Goal: Ask a question: Seek information or help from site administrators or community

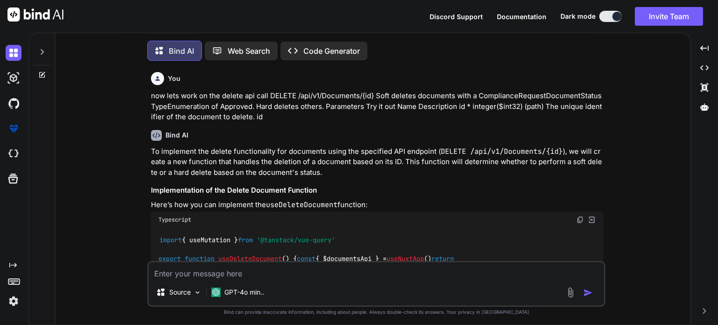
type textarea "x"
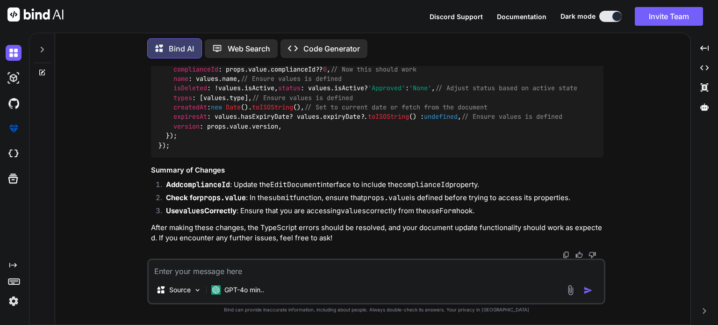
scroll to position [7661, 0]
click at [523, 118] on span "// Ensure values is defined" at bounding box center [511, 117] width 101 height 8
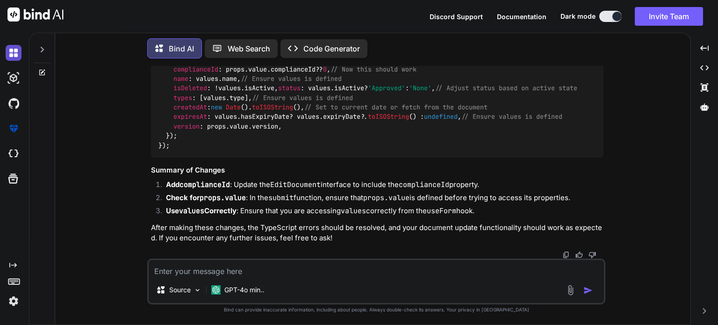
click at [17, 50] on img at bounding box center [14, 53] width 16 height 16
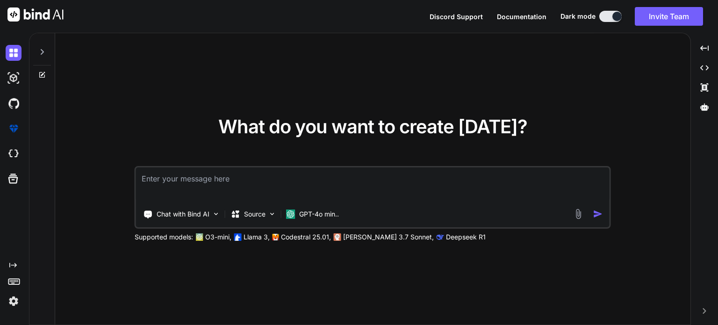
click at [158, 180] on textarea at bounding box center [372, 184] width 473 height 35
type textarea "G"
type textarea "g"
paste textarea "components/partner/shared/documents/EditDialog.vue"
paste textarea "<script setup lang="ts"> import type { UpdatePartnerDocumentDto } from '~/lib/r…"
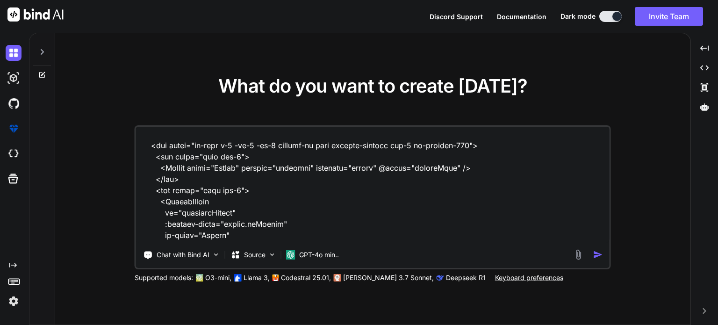
scroll to position [2323, 0]
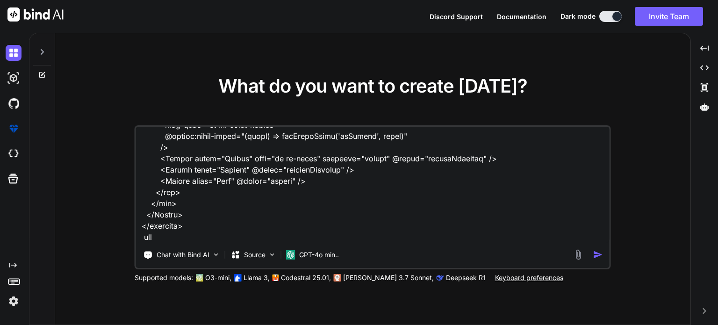
paste textarea "composables/queries/nova-partners.ts"
click at [313, 237] on textarea at bounding box center [372, 185] width 473 height 116
paste textarea "import type { Documents } from '#shared/types/nova-documents' import type { Nov…"
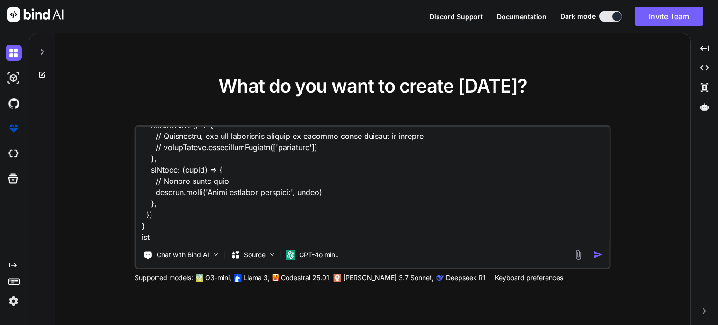
paste textarea "components/partner/shared/documents/index.vue"
click at [352, 235] on textarea at bounding box center [372, 185] width 473 height 116
paste textarea "<script setup lang="ts"> import type { ColumnProps } from '#shared/types/base' …"
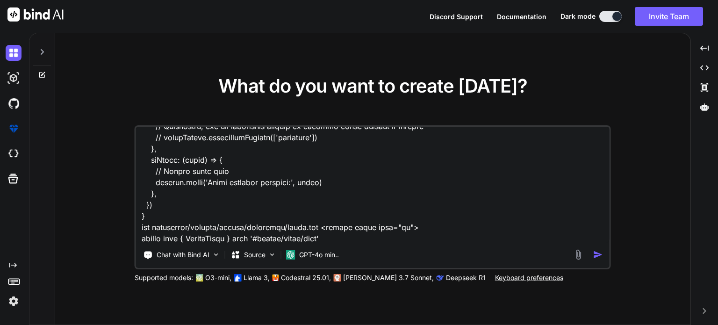
scroll to position [14082, 0]
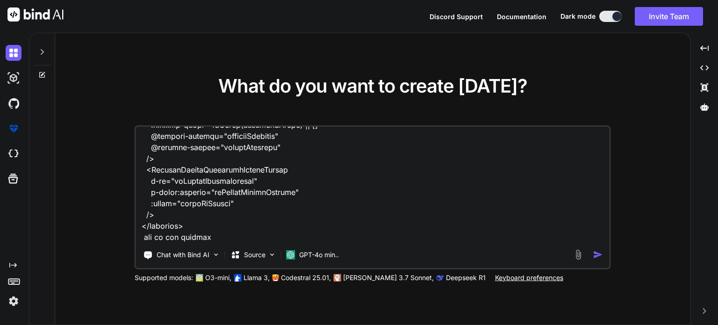
click at [147, 238] on textarea at bounding box center [372, 185] width 473 height 116
click at [232, 232] on textarea at bounding box center [372, 185] width 473 height 116
click at [191, 229] on textarea at bounding box center [372, 185] width 473 height 116
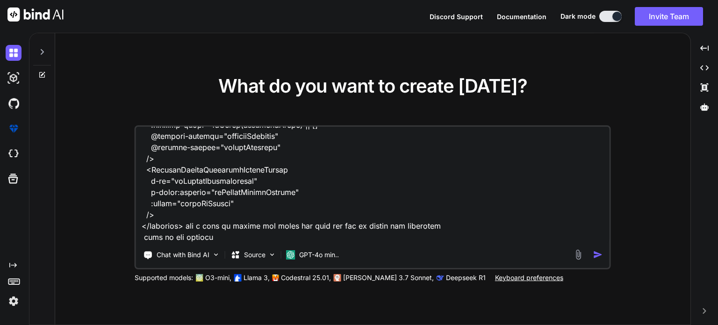
click at [463, 226] on textarea at bounding box center [372, 185] width 473 height 116
click at [252, 236] on textarea at bounding box center [372, 185] width 473 height 116
paste textarea "PUT /api/v1/Documents Updates partner user documents for a specific account."
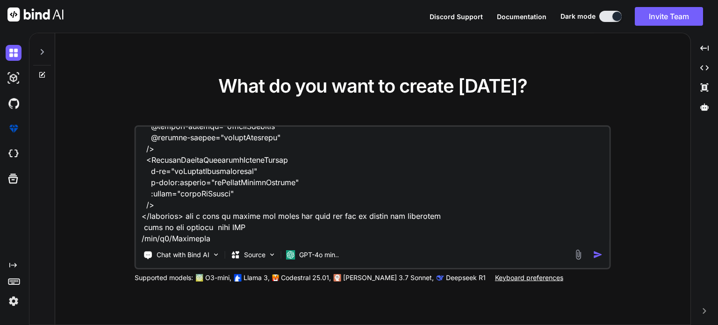
scroll to position [14104, 0]
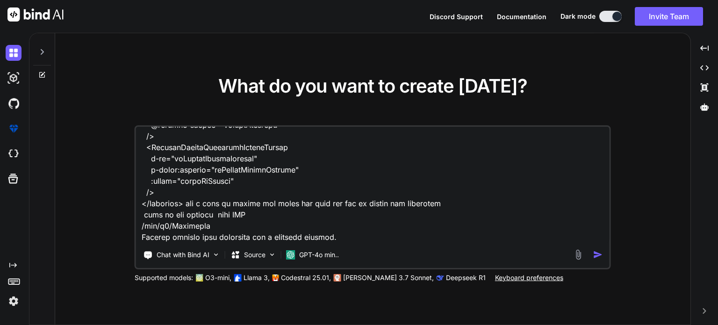
click at [375, 234] on textarea at bounding box center [372, 185] width 473 height 116
paste textarea "The update request for the partner document. Example Value Schema { "documentat…"
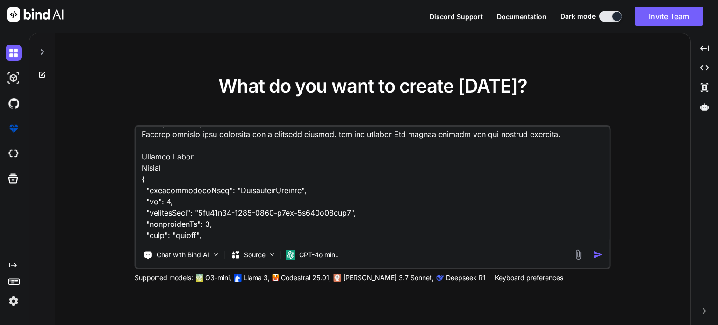
scroll to position [14212, 0]
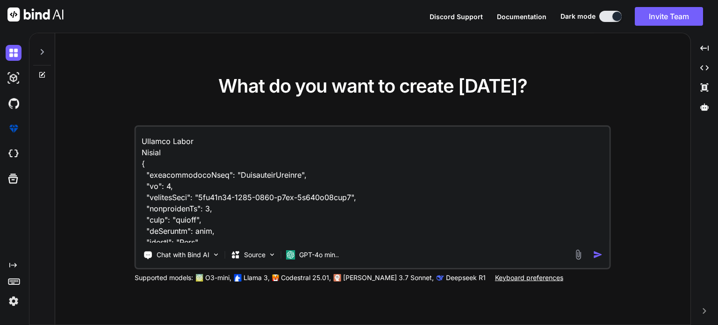
drag, startPoint x: 198, startPoint y: 149, endPoint x: 118, endPoint y: 149, distance: 80.3
click at [118, 149] on div "What do you want to create today? Chat with Bind AI Source GPT-4o min.. Support…" at bounding box center [372, 179] width 635 height 292
click at [180, 160] on textarea at bounding box center [372, 185] width 473 height 116
drag, startPoint x: 184, startPoint y: 160, endPoint x: 173, endPoint y: 149, distance: 15.2
click at [173, 149] on textarea at bounding box center [372, 185] width 473 height 116
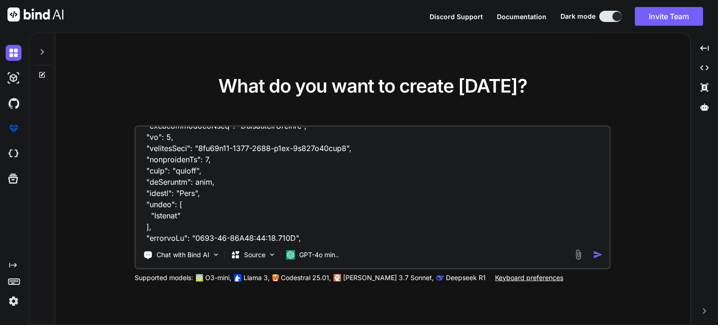
scroll to position [14296, 0]
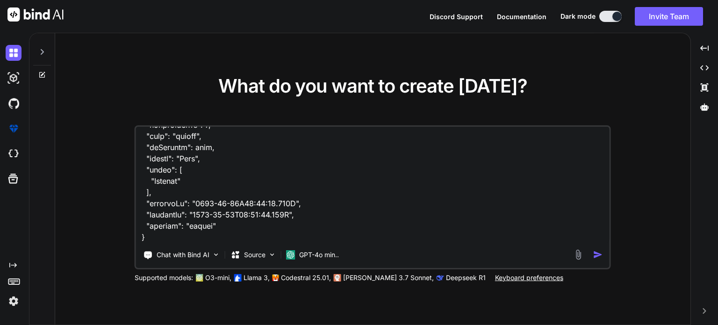
drag, startPoint x: 174, startPoint y: 237, endPoint x: 180, endPoint y: 235, distance: 6.8
click at [174, 236] on textarea at bounding box center [372, 185] width 473 height 116
type textarea "Given this components/partner/shared/documents/EditDialog.vue <script setup lan…"
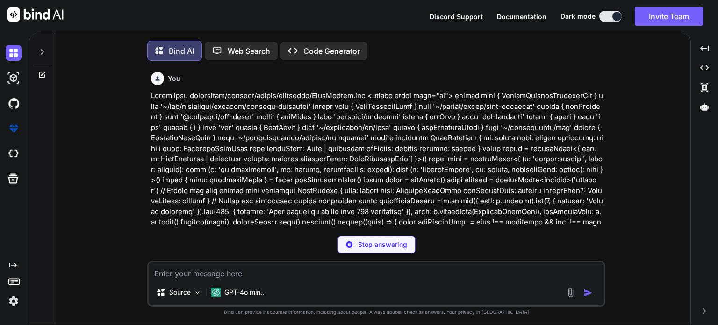
scroll to position [4, 0]
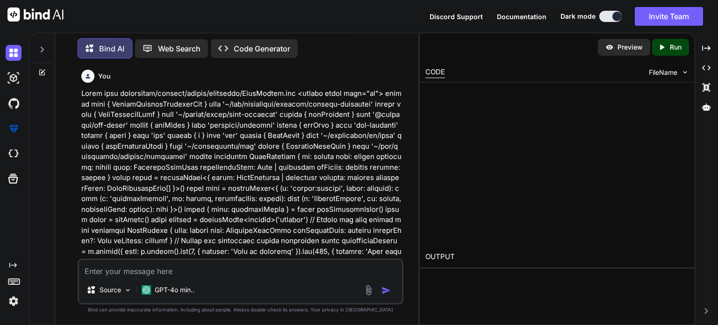
type textarea "x"
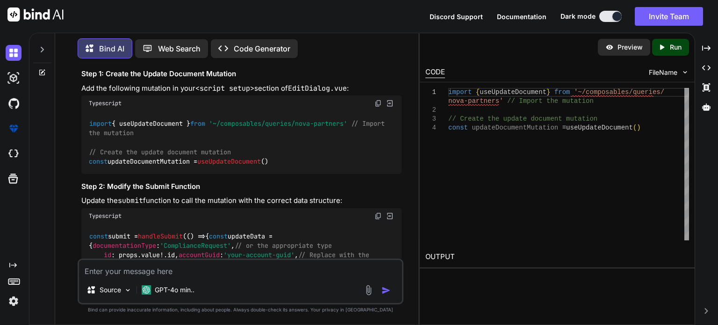
scroll to position [4017, 0]
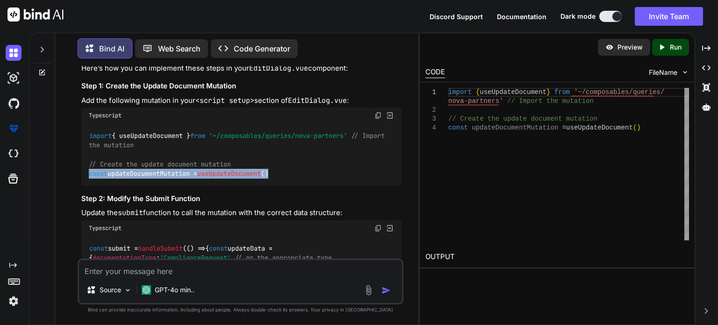
drag, startPoint x: 288, startPoint y: 183, endPoint x: 79, endPoint y: 183, distance: 208.8
click at [79, 183] on div "You Bind AI To update the documents using the provided API endpoint and the str…" at bounding box center [241, 162] width 324 height 192
copy code "const updateDocumentMutation = useUpdateDocument ()"
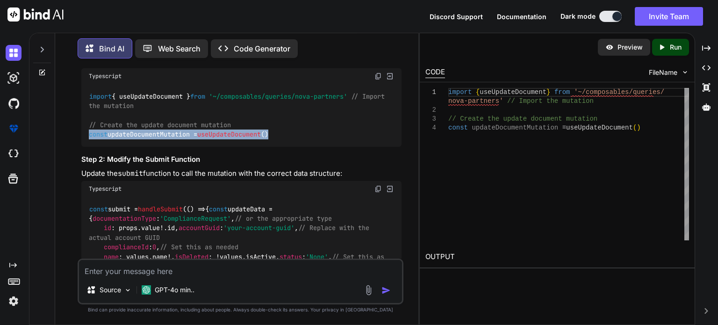
scroll to position [4064, 0]
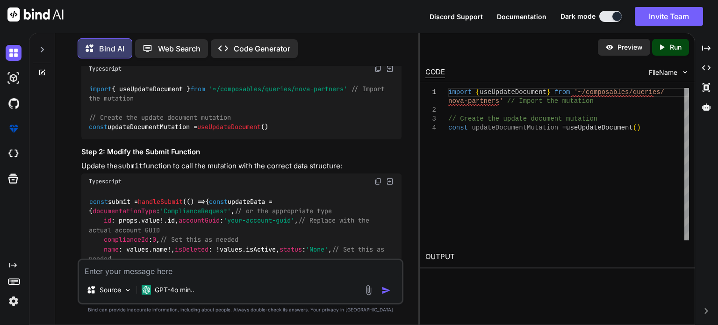
click at [180, 273] on textarea at bounding box center [240, 268] width 323 height 17
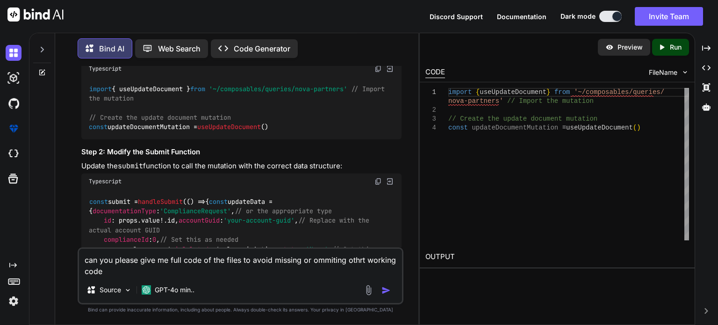
type textarea "can you please give me full code of the files to avoid missing or ommiting othr…"
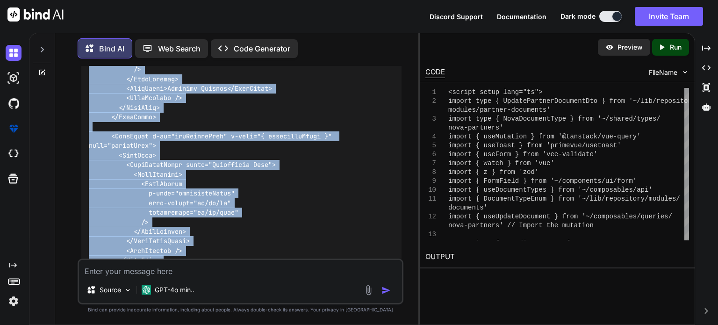
scroll to position [6743, 0]
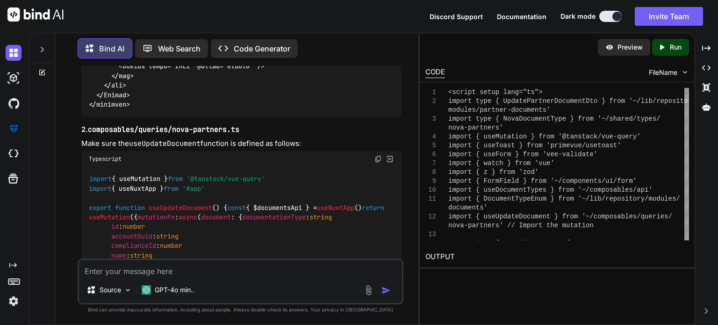
drag, startPoint x: 88, startPoint y: 193, endPoint x: 156, endPoint y: 142, distance: 84.4
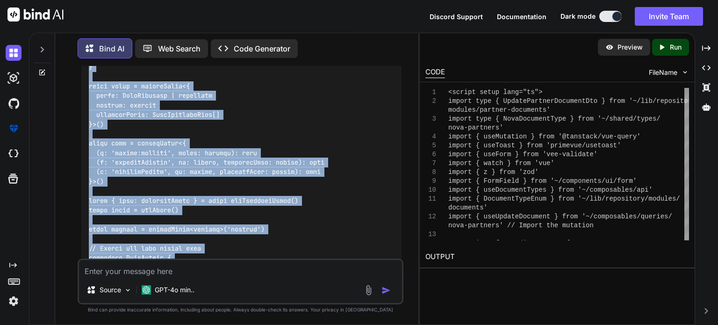
scroll to position [5228, 0]
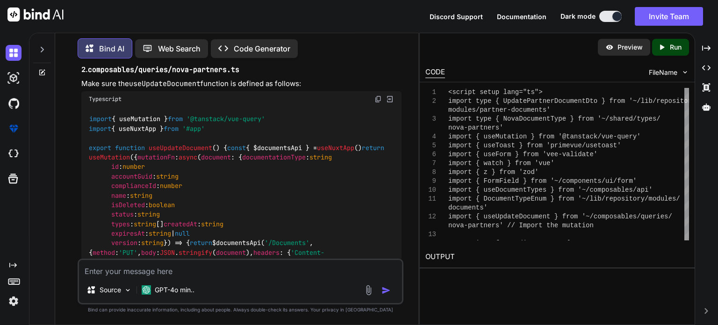
scroll to position [7208, 0]
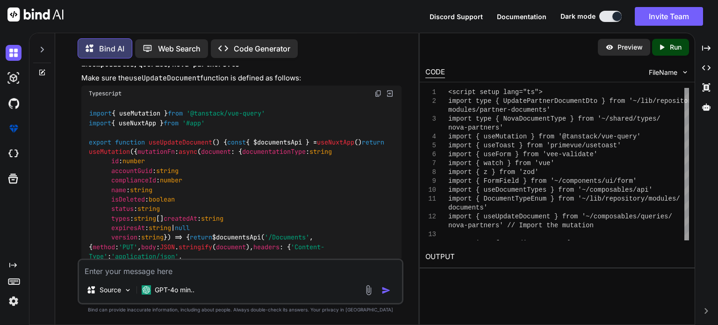
drag, startPoint x: 90, startPoint y: 158, endPoint x: 135, endPoint y: 233, distance: 87.2
copy code "<script setup lang="ts"> import type { UpdatePartnerDocumentDto } from '~/lib/r…"
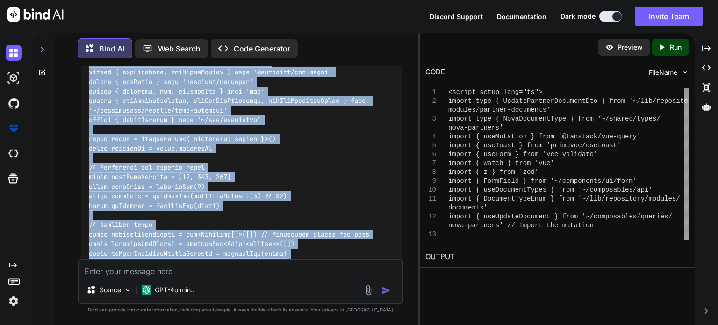
scroll to position [7724, 0]
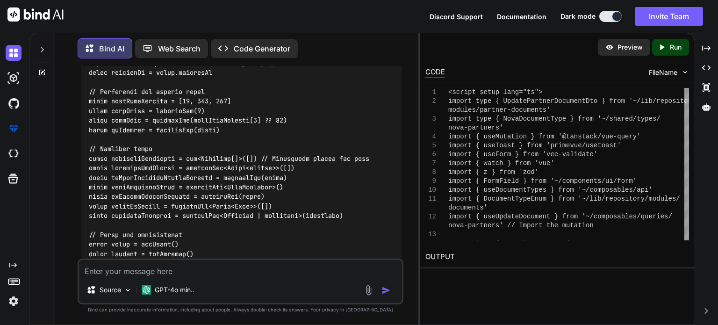
drag, startPoint x: 89, startPoint y: 194, endPoint x: 134, endPoint y: 151, distance: 61.8
copy code "export function useUpdateDocument ( ) { const { $documentsApi } = useNuxtApp ()…"
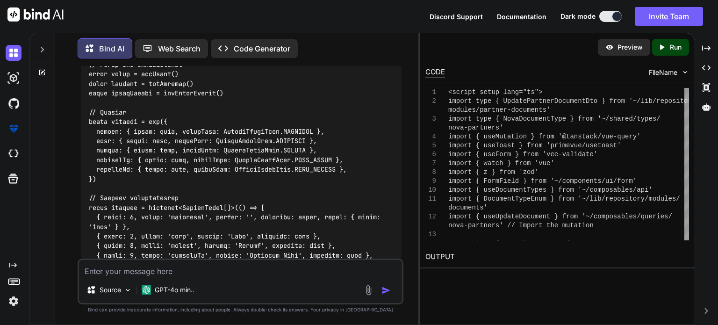
scroll to position [7911, 0]
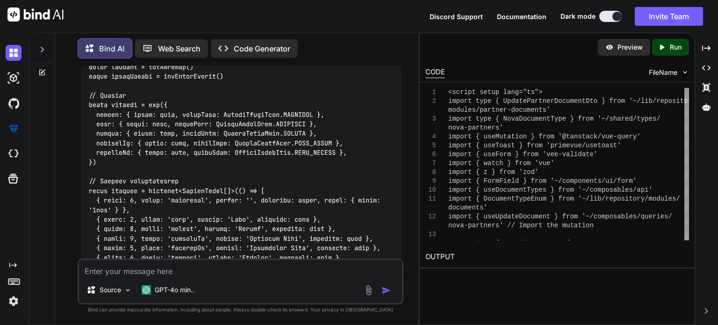
copy code "EditDocument"
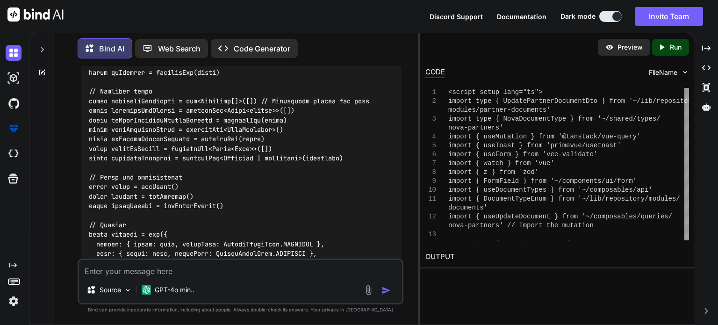
scroll to position [7771, 0]
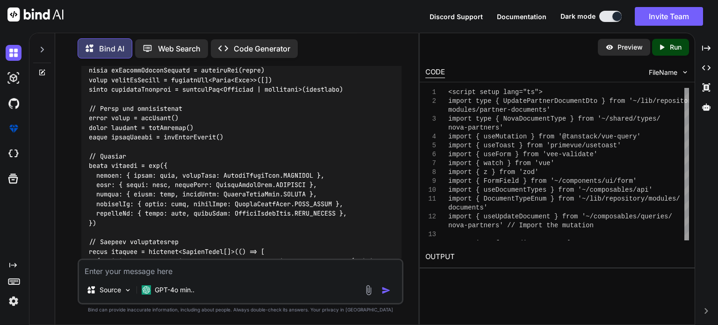
scroll to position [7804, 0]
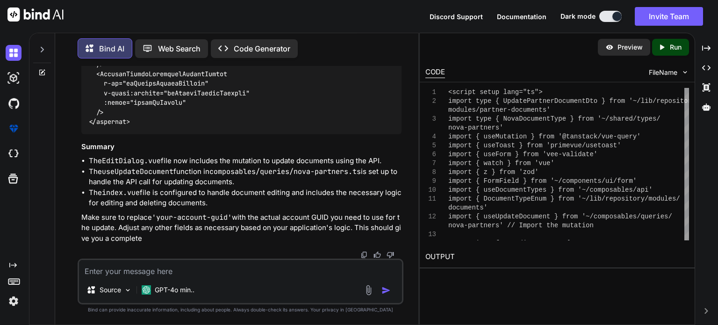
scroll to position [10326, 0]
drag, startPoint x: 367, startPoint y: 171, endPoint x: 300, endPoint y: 171, distance: 66.8
click at [301, 171] on li "The useUpdateDocument function in composables/queries/nova-partners.ts is set u…" at bounding box center [245, 176] width 313 height 21
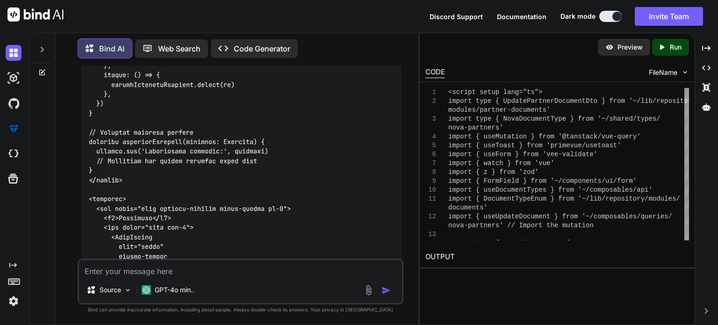
scroll to position [8832, 0]
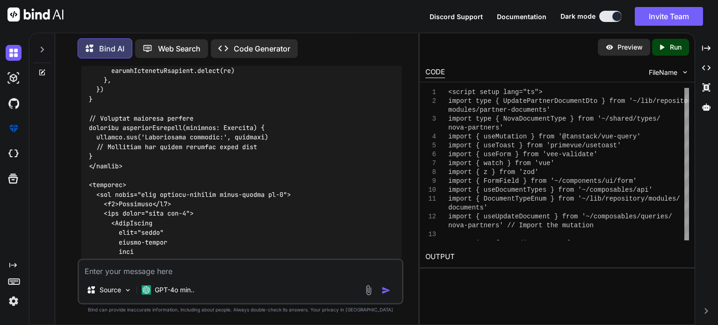
click at [157, 80] on code at bounding box center [242, 56] width 306 height 2496
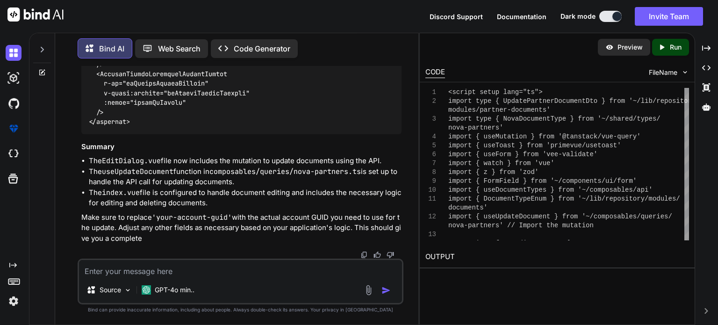
scroll to position [10186, 0]
copy code "PartnerSharedDocumentsEditDialog"
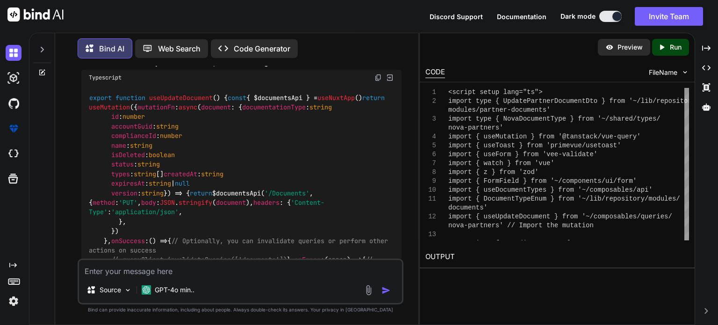
scroll to position [4441, 0]
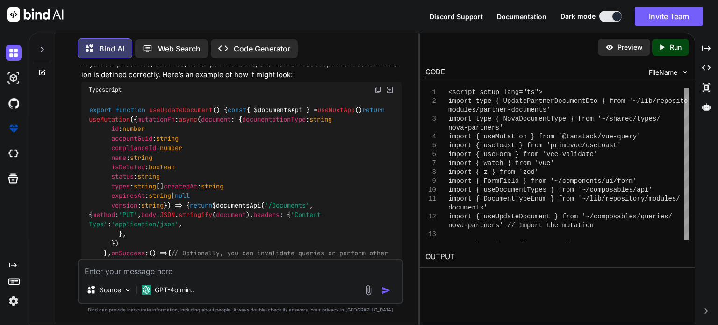
click at [195, 114] on span "useUpdateDocument" at bounding box center [181, 110] width 64 height 8
copy span "useUpdateDocument"
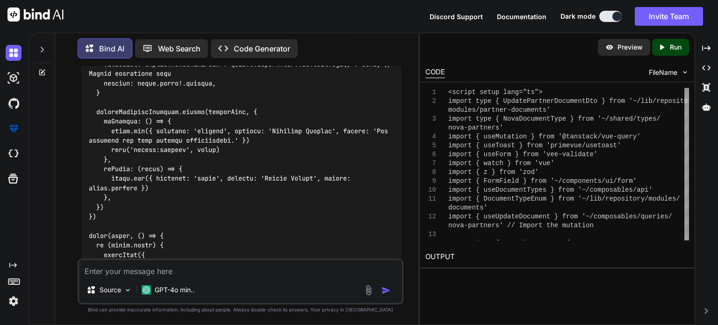
scroll to position [5828, 0]
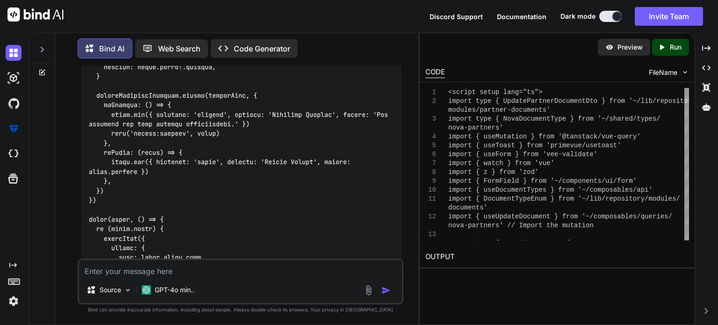
click at [297, 114] on div at bounding box center [241, 324] width 320 height 2215
drag, startPoint x: 290, startPoint y: 116, endPoint x: 83, endPoint y: 114, distance: 207.0
click at [83, 114] on div at bounding box center [241, 324] width 320 height 2215
click at [86, 115] on div at bounding box center [241, 324] width 320 height 2215
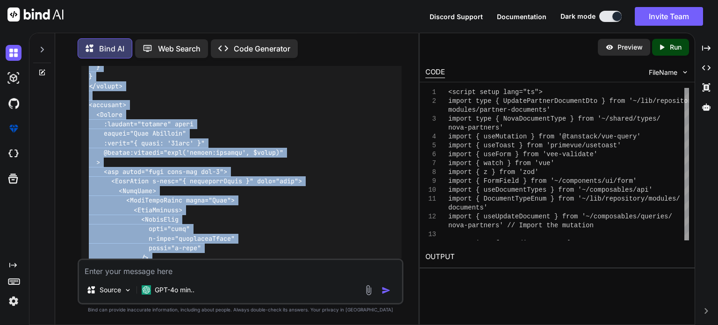
scroll to position [6280, 0]
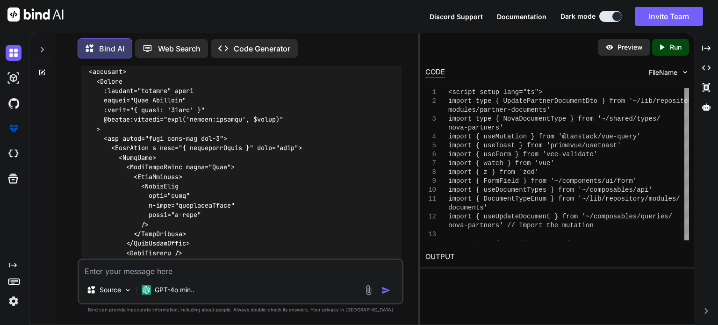
drag, startPoint x: 88, startPoint y: 115, endPoint x: 142, endPoint y: 93, distance: 58.5
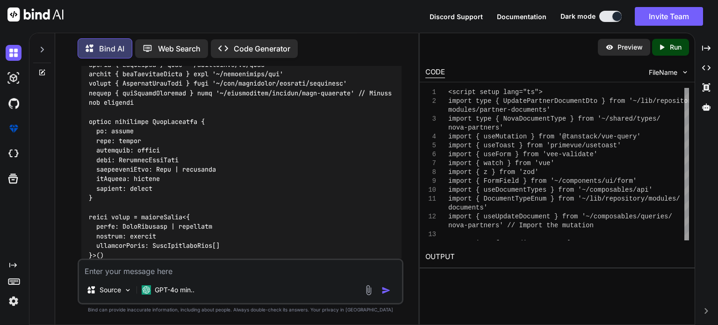
scroll to position [5066, 0]
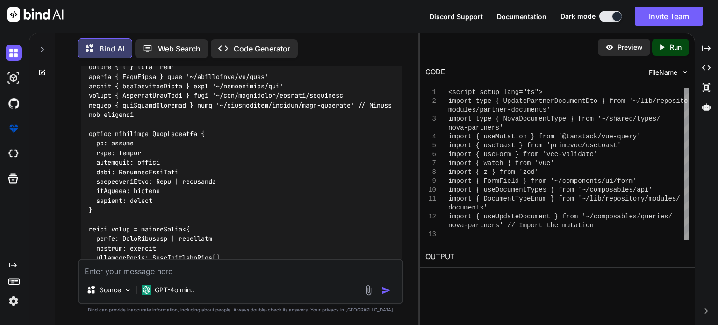
click at [114, 270] on textarea at bounding box center [240, 268] width 323 height 17
type textarea "the api is not firing or called when i click save after editing"
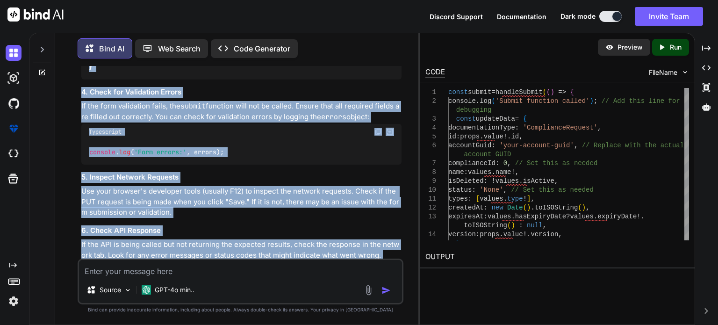
scroll to position [10918, 0]
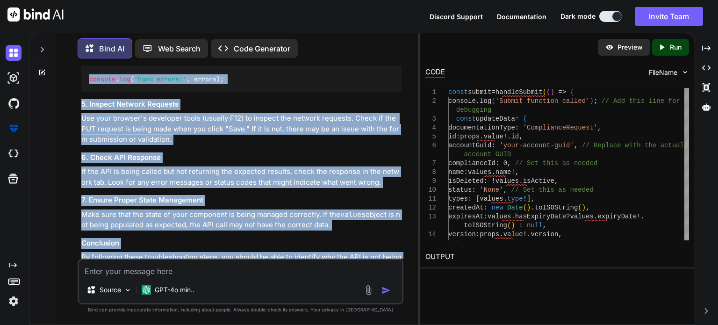
drag, startPoint x: 89, startPoint y: 134, endPoint x: 114, endPoint y: 94, distance: 46.8
copy code "const submit = handleSubmit ( () => { console . log ( 'Submit function called' …"
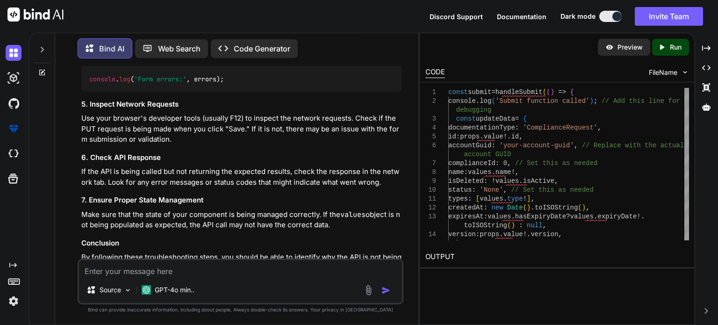
drag, startPoint x: 227, startPoint y: 158, endPoint x: 169, endPoint y: 160, distance: 58.0
copy code "@click="submit""
drag, startPoint x: 247, startPoint y: 159, endPoint x: 75, endPoint y: 156, distance: 171.9
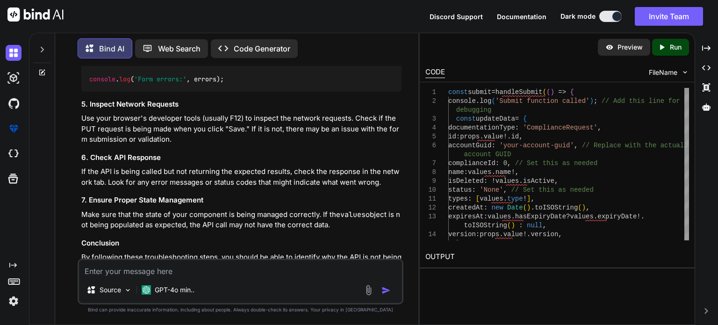
click at [75, 156] on div "You Bind AI To update the documents using the provided API endpoint and the str…" at bounding box center [240, 195] width 355 height 258
copy code "<Button label="Save" @click="submit" />"
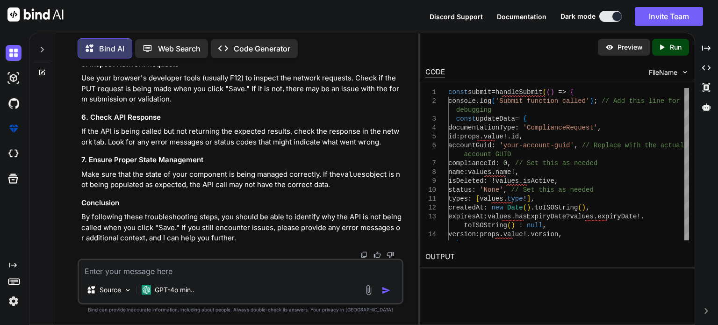
scroll to position [11011, 0]
copy span "useUpdateDocument"
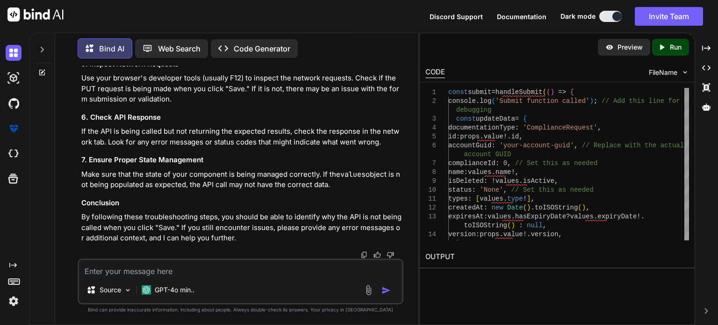
drag, startPoint x: 88, startPoint y: 153, endPoint x: 223, endPoint y: 150, distance: 135.5
drag, startPoint x: 88, startPoint y: 156, endPoint x: 125, endPoint y: 184, distance: 46.3
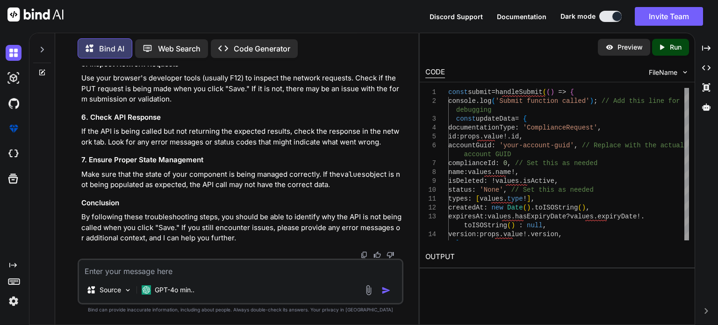
click at [187, 272] on textarea at bounding box center [240, 268] width 323 height 17
paste textarea "[vue-tsc] Argument of type '{ documentationType: string; id: number; accountGui…"
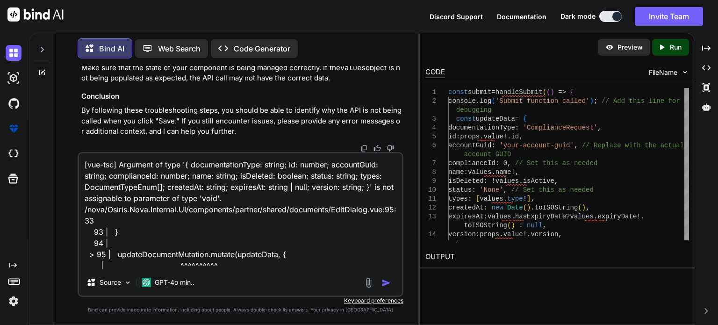
scroll to position [35, 0]
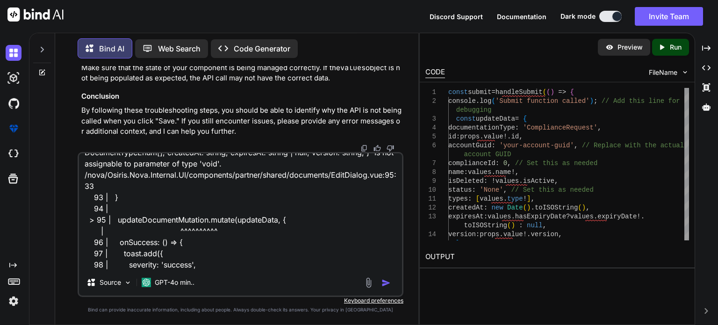
type textarea "[vue-tsc] Argument of type '{ documentationType: string; id: number; accountGui…"
click at [383, 282] on img "button" at bounding box center [385, 282] width 9 height 9
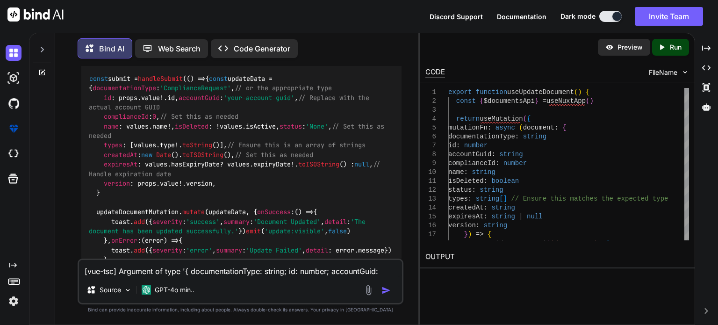
scroll to position [11719, 0]
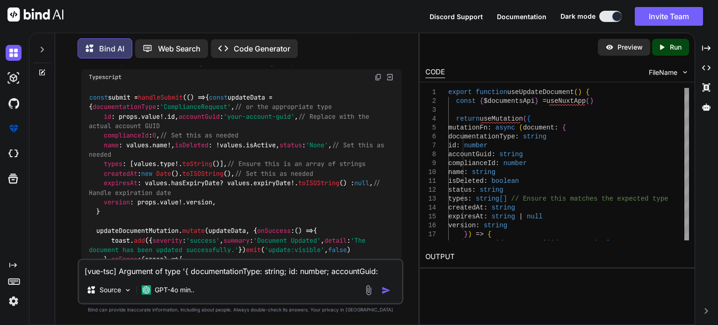
drag, startPoint x: 233, startPoint y: 190, endPoint x: 91, endPoint y: 188, distance: 142.5
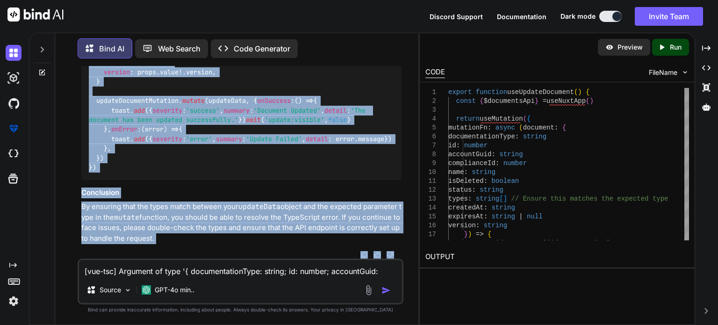
scroll to position [12018, 0]
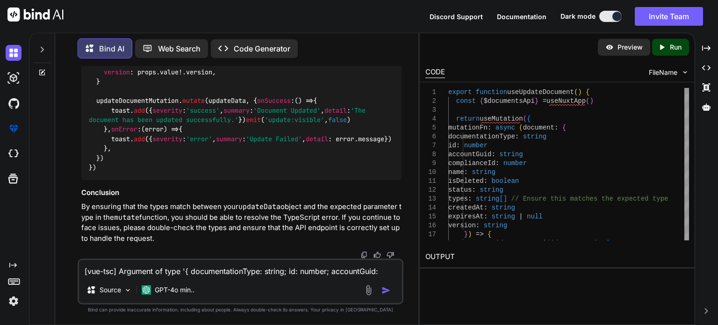
drag, startPoint x: 89, startPoint y: 143, endPoint x: 134, endPoint y: 210, distance: 80.1
click at [86, 101] on div "const submit = handleSubmit ( () => { const updateData = { documentationType : …" at bounding box center [241, 67] width 320 height 225
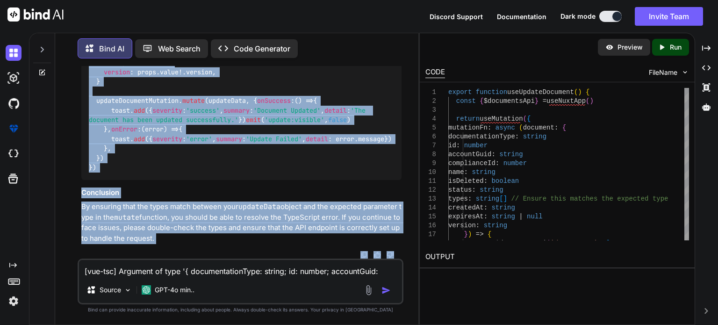
scroll to position [12490, 0]
drag, startPoint x: 89, startPoint y: 149, endPoint x: 124, endPoint y: 168, distance: 39.1
click at [124, 168] on div "const submit = handleSubmit ( () => { const updateData = { documentationType : …" at bounding box center [241, 67] width 320 height 225
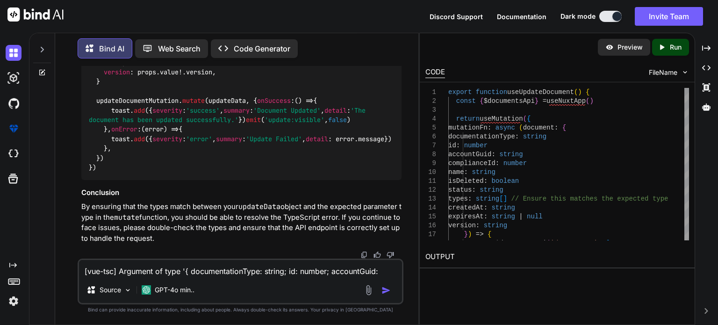
drag, startPoint x: 89, startPoint y: 227, endPoint x: 214, endPoint y: 220, distance: 125.4
click at [201, 267] on textarea "[vue-tsc] Argument of type '{ documentationType: string; id: number; accountGui…" at bounding box center [240, 268] width 323 height 17
paste textarea "<script setup lang="ts"> import type { NovaDocumentType } from '~/shared/types/…"
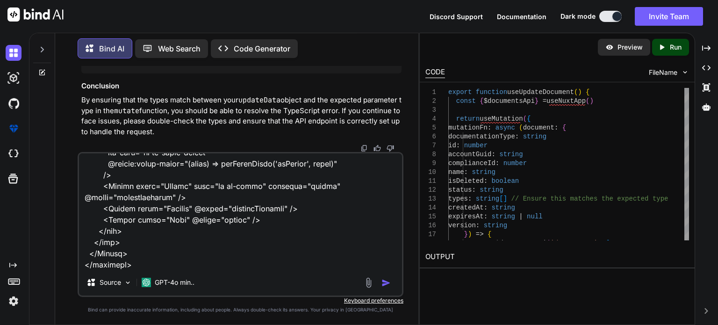
click at [110, 261] on textarea at bounding box center [240, 211] width 323 height 116
paste textarea "<script setup lang="ts"> import type { NovaDocumentType } from '~/shared/types/…"
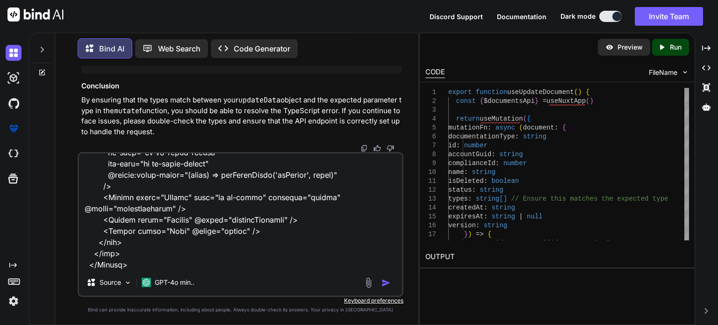
click at [135, 264] on textarea at bounding box center [240, 211] width 323 height 116
paste textarea "<script setup lang="ts"> import type { ColumnProps } from '#shared/types/base' …"
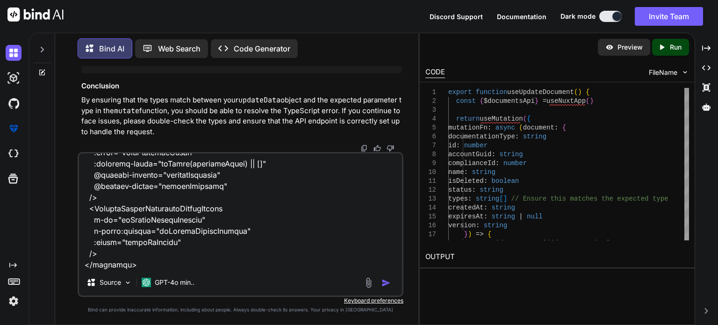
click at [135, 264] on textarea at bounding box center [240, 211] width 323 height 116
type textarea "hreis the updated edit dialog <script setup lang="ts"> import type { NovaDocume…"
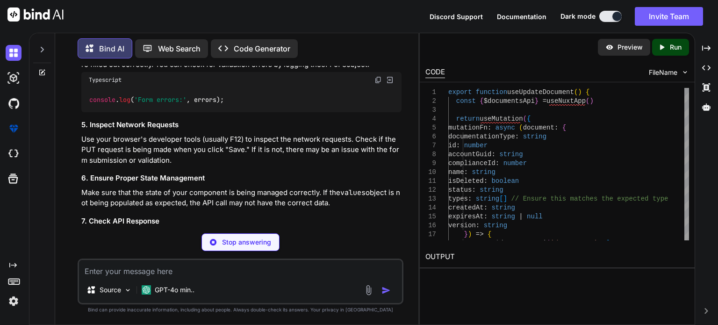
scroll to position [15019, 0]
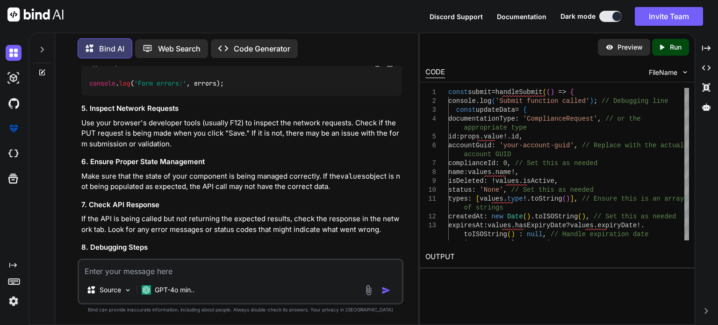
drag, startPoint x: 88, startPoint y: 120, endPoint x: 202, endPoint y: 121, distance: 114.0
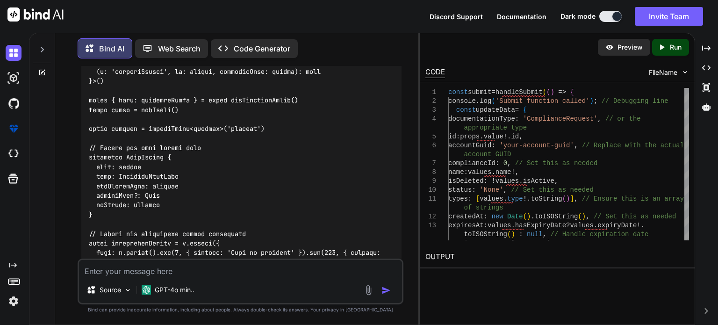
scroll to position [15590, 0]
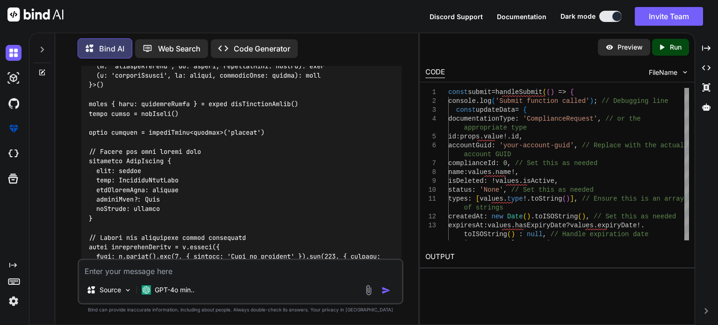
drag, startPoint x: 96, startPoint y: 185, endPoint x: 144, endPoint y: 218, distance: 58.2
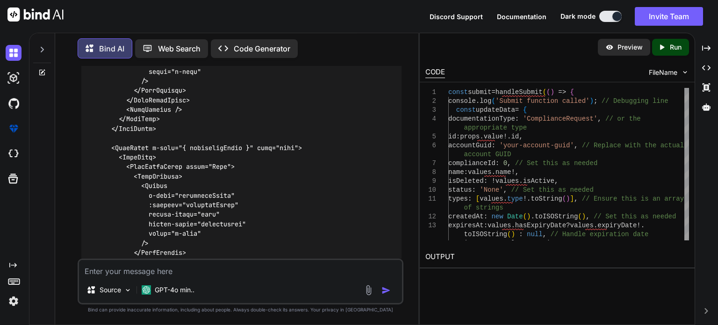
scroll to position [16805, 0]
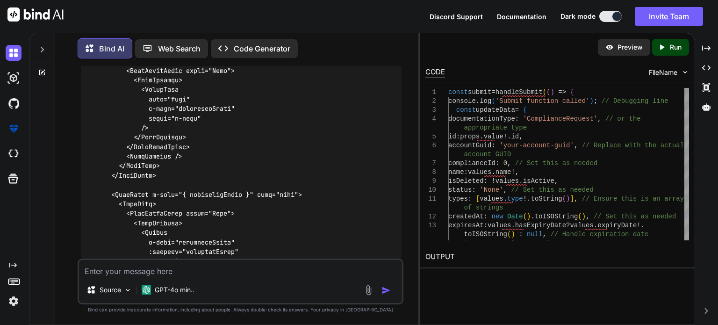
drag, startPoint x: 286, startPoint y: 93, endPoint x: 71, endPoint y: 95, distance: 214.9
click at [71, 95] on div "You Bind AI To update the documents using the provided API endpoint and the str…" at bounding box center [240, 195] width 355 height 258
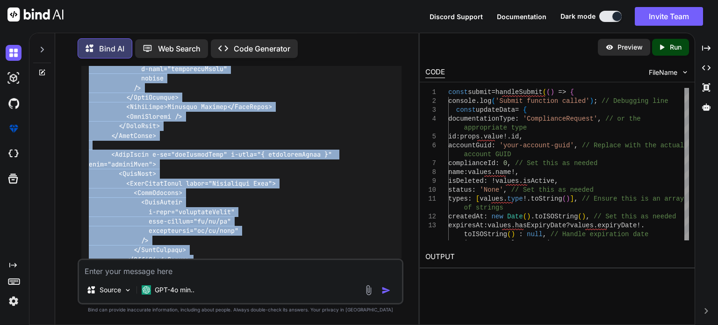
scroll to position [17146, 0]
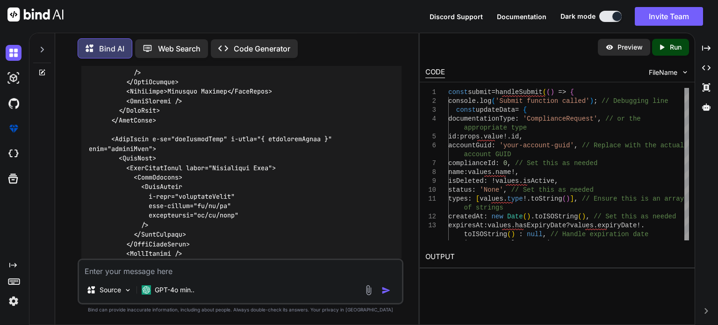
drag, startPoint x: 89, startPoint y: 94, endPoint x: 120, endPoint y: 139, distance: 53.8
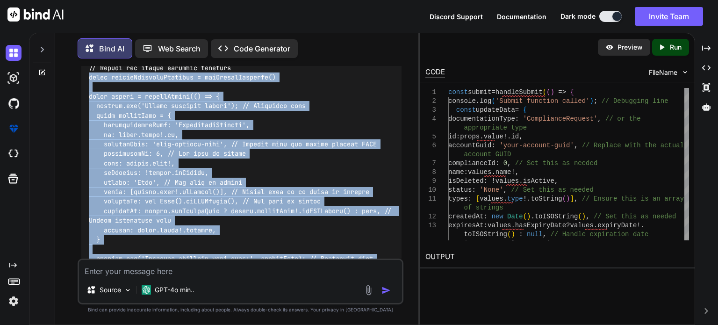
scroll to position [16024, 0]
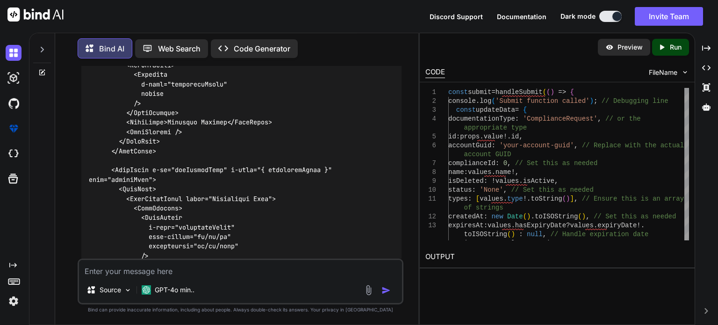
scroll to position [17192, 0]
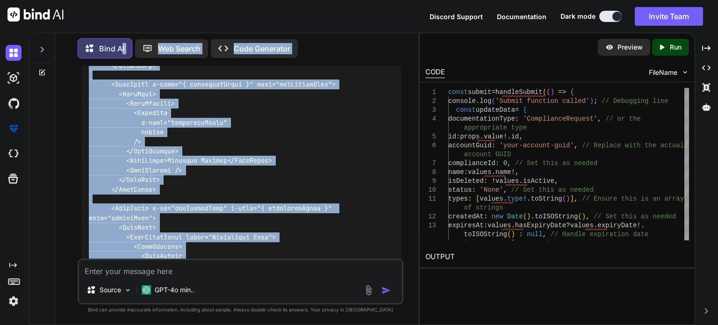
scroll to position [16980, 0]
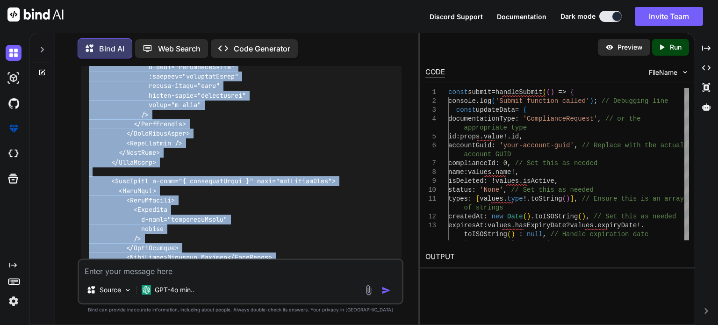
drag, startPoint x: 137, startPoint y: 178, endPoint x: 130, endPoint y: 113, distance: 66.2
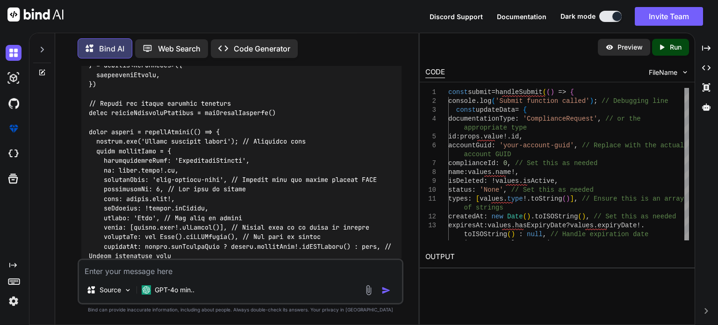
scroll to position [15999, 0]
click at [386, 94] on div "If the API call is still not firing when you click "Save" after editing, let's …" at bounding box center [241, 68] width 320 height 3348
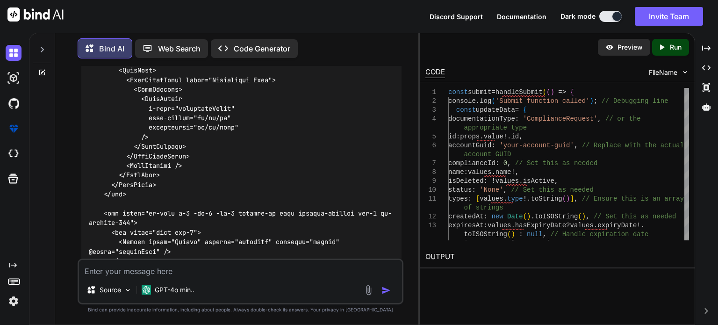
scroll to position [17272, 0]
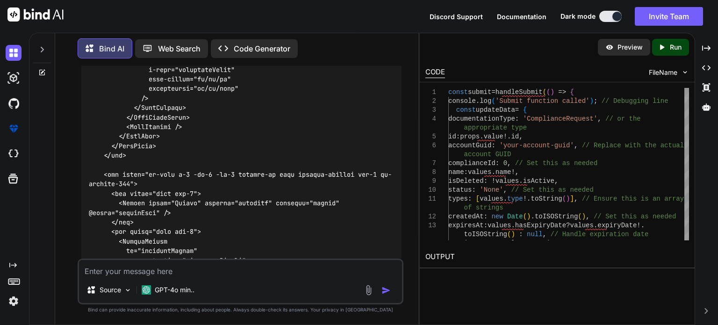
drag, startPoint x: 90, startPoint y: 143, endPoint x: 120, endPoint y: 94, distance: 57.4
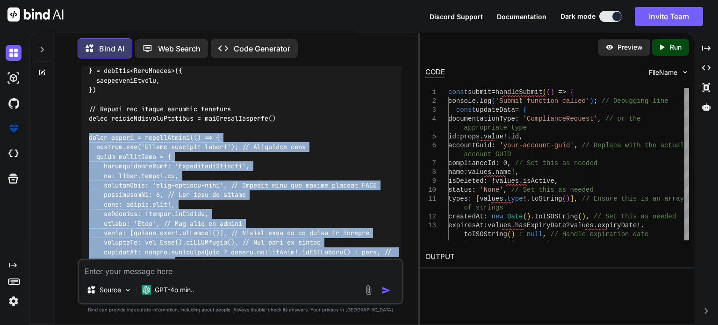
scroll to position [15964, 0]
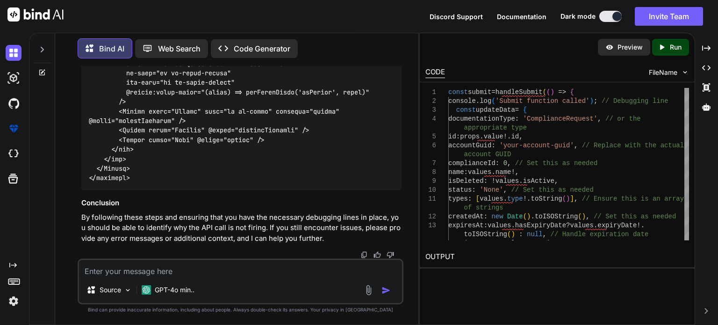
scroll to position [18066, 0]
click at [196, 269] on textarea at bounding box center [240, 268] width 323 height 17
paste textarea "[vue-tsc] Argument of type '{ documentationType: string; id: number; accountGui…"
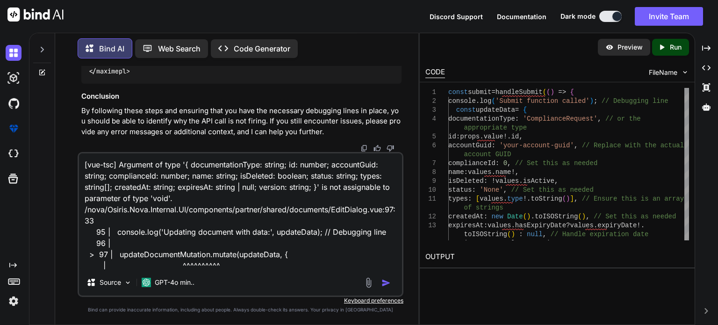
scroll to position [35, 0]
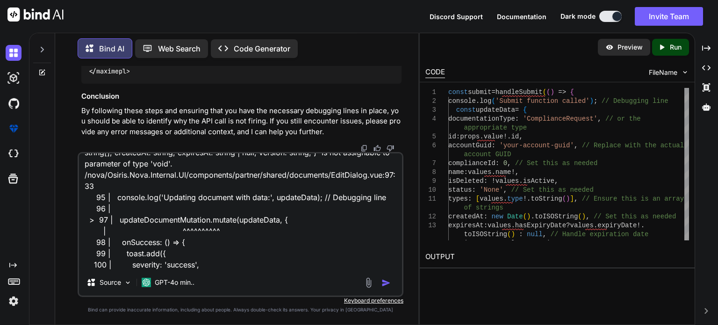
click at [384, 283] on img "button" at bounding box center [385, 282] width 9 height 9
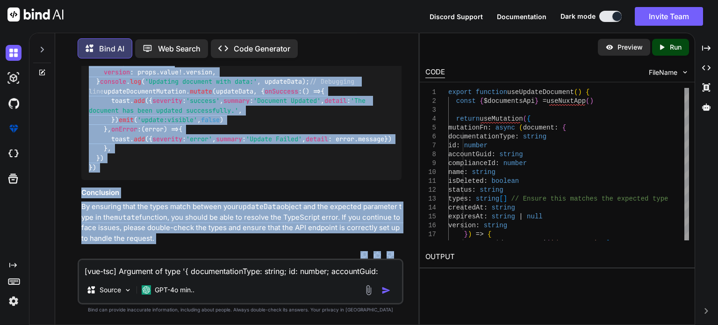
scroll to position [18894, 0]
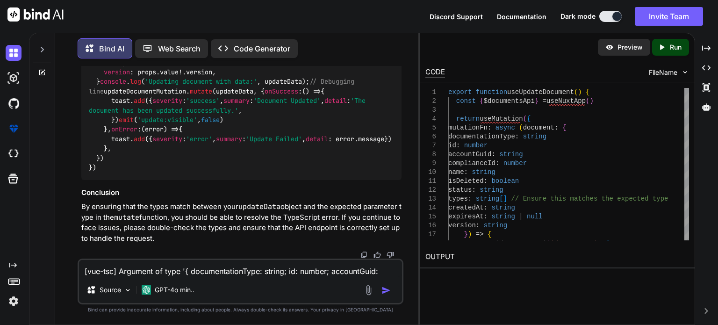
drag, startPoint x: 86, startPoint y: 142, endPoint x: 221, endPoint y: 199, distance: 146.5
drag, startPoint x: 234, startPoint y: 159, endPoint x: 89, endPoint y: 158, distance: 144.3
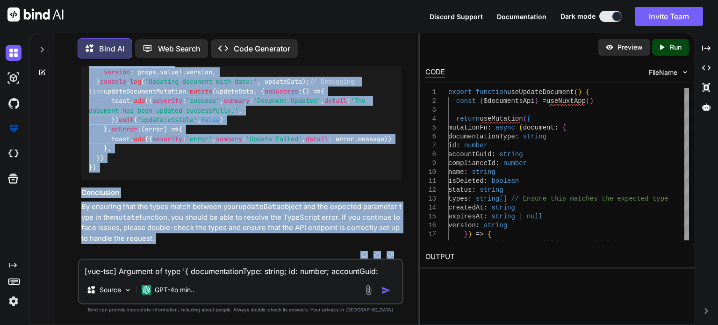
scroll to position [18986, 0]
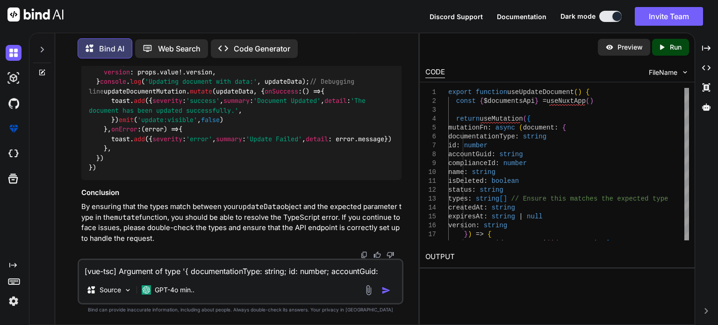
drag, startPoint x: 88, startPoint y: 114, endPoint x: 155, endPoint y: 111, distance: 67.3
click at [141, 271] on textarea "[vue-tsc] Argument of type '{ documentationType: string; id: number; accountGui…" at bounding box center [240, 268] width 323 height 17
paste textarea "Uncaught (in promise) ZodError: [ { "code": "invalid_type", "expected": "object…"
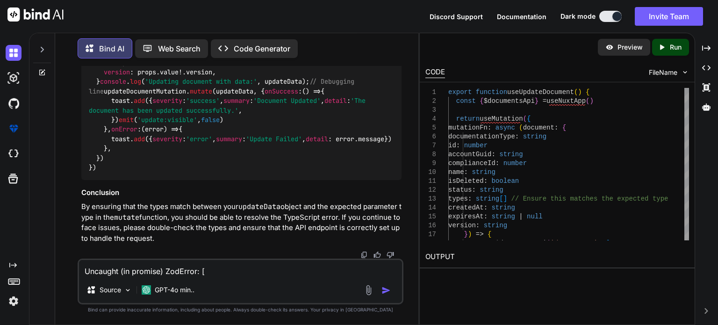
scroll to position [91, 0]
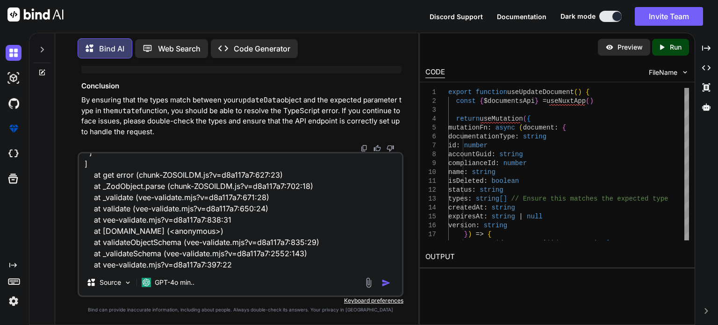
type textarea "Uncaught (in promise) ZodError: [ { "code": "invalid_type", "expected": "object…"
click at [384, 280] on img "button" at bounding box center [385, 282] width 9 height 9
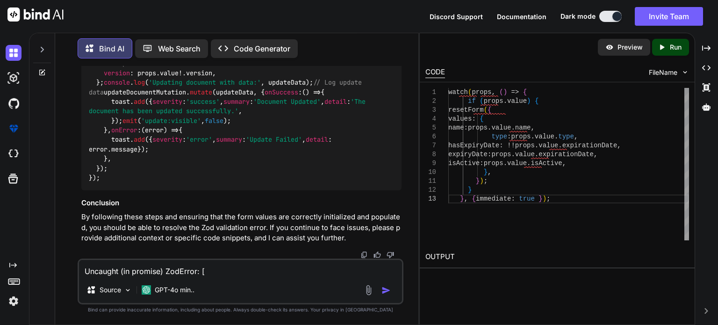
scroll to position [19753, 0]
drag, startPoint x: 184, startPoint y: 162, endPoint x: 122, endPoint y: 164, distance: 62.2
drag, startPoint x: 207, startPoint y: 187, endPoint x: 101, endPoint y: 157, distance: 109.7
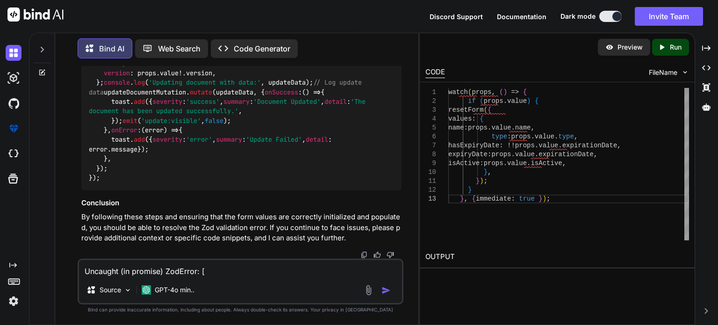
click at [202, 268] on textarea "Uncaught (in promise) ZodError: [ { "code": "invalid_type", "expected": "object…" at bounding box center [240, 268] width 323 height 17
paste textarea "GET /api/v1/Documents/download Downloads partner or compliance request document…"
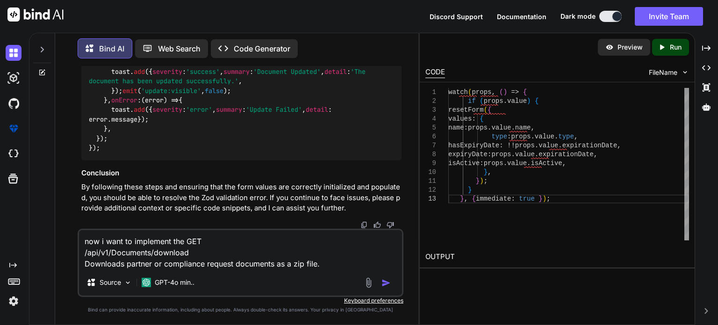
drag, startPoint x: 328, startPoint y: 263, endPoint x: 77, endPoint y: 262, distance: 250.9
click at [78, 262] on div "now i want to implement the GET /api/v1/Documents/download Downloads partner or…" at bounding box center [241, 262] width 326 height 68
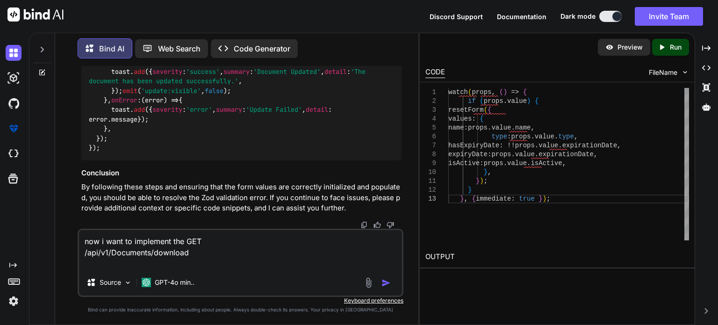
click at [185, 241] on textarea "now i want to implement the GET /api/v1/Documents/download" at bounding box center [240, 249] width 323 height 39
paste textarea "Downloads partner or compliance request documents as a zip file."
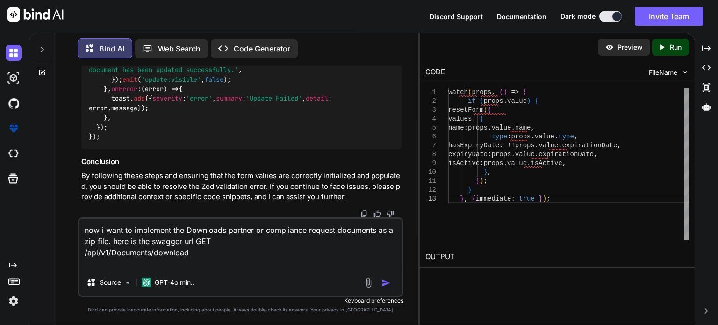
click at [205, 251] on textarea "now i want to implement the Downloads partner or compliance request documents a…" at bounding box center [240, 244] width 323 height 50
click at [208, 253] on textarea "now i want to implement the Downloads partner or compliance request documents a…" at bounding box center [240, 244] width 323 height 50
paste textarea "Parameters Cancel Name Description documentationType string (query) -- AccountG…"
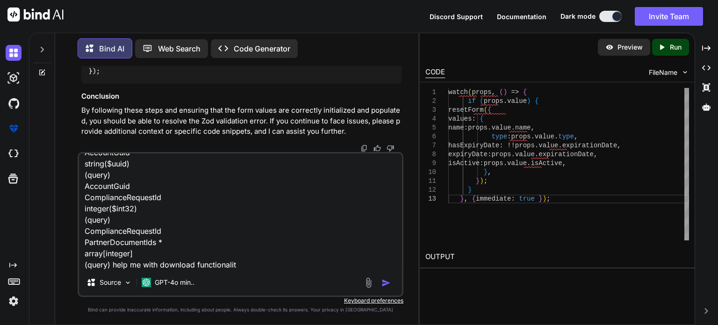
type textarea "now i want to implement the Downloads partner or compliance request documents a…"
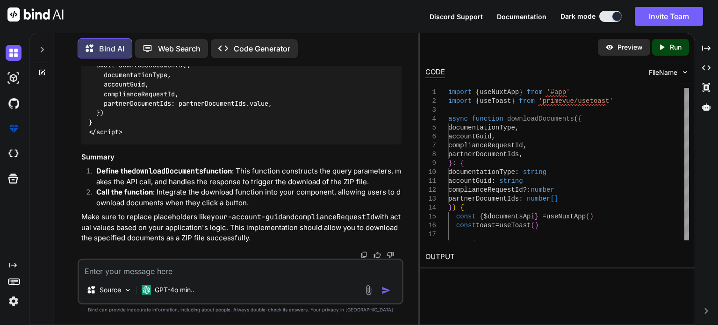
scroll to position [21580, 0]
drag, startPoint x: 87, startPoint y: 123, endPoint x: 193, endPoint y: 147, distance: 108.3
click at [174, 269] on textarea at bounding box center [240, 268] width 323 height 17
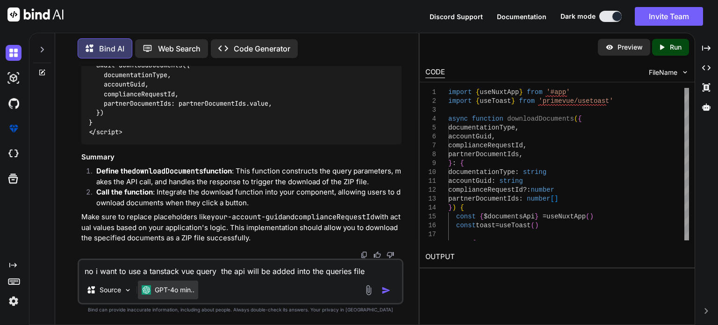
paste textarea "import type { Documents } from '#shared/types/nova-documents' import type { Nov…"
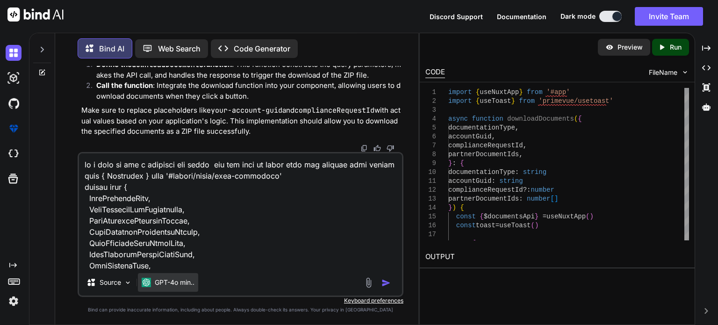
scroll to position [8364, 0]
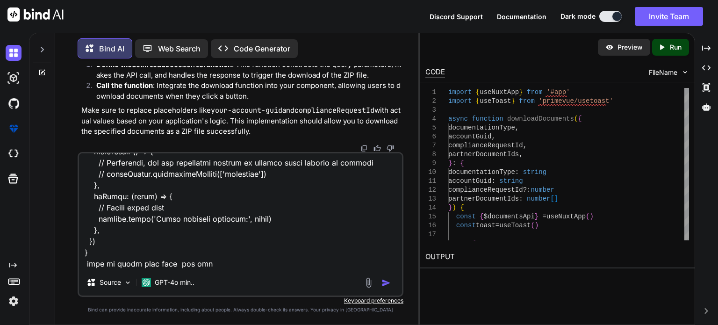
drag, startPoint x: 211, startPoint y: 266, endPoint x: 201, endPoint y: 270, distance: 9.9
click at [211, 266] on textarea at bounding box center [240, 211] width 323 height 116
paste textarea "<script setup lang="ts"> import type { ColumnProps } from '#shared/types/base' …"
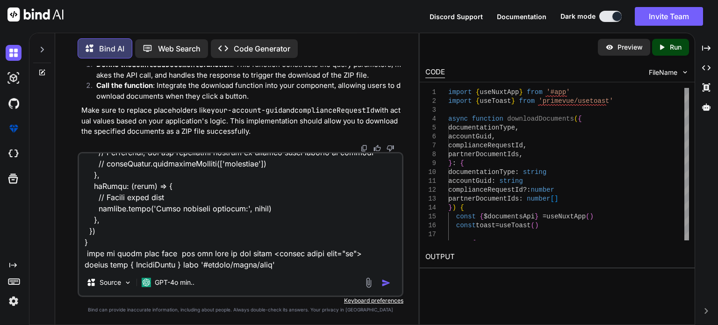
scroll to position [11885, 0]
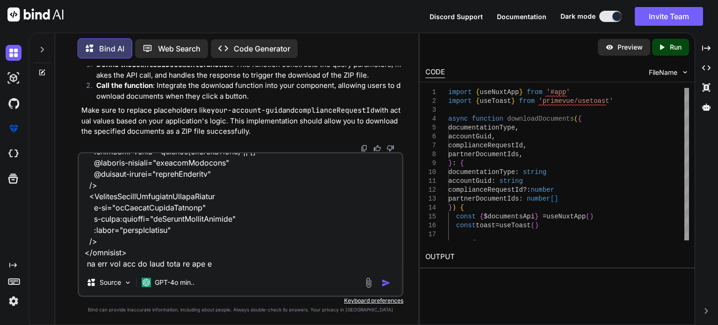
type textarea "no i want to use a tanstack vue query the api will be added into the queries fi…"
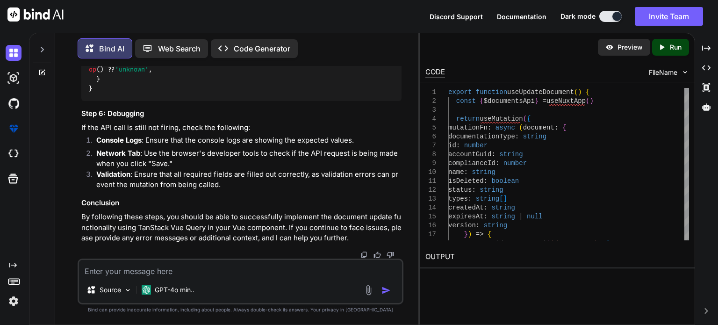
scroll to position [26424, 0]
click at [218, 267] on textarea at bounding box center [240, 268] width 323 height 17
type textarea "s"
type textarea "x"
type textarea "so"
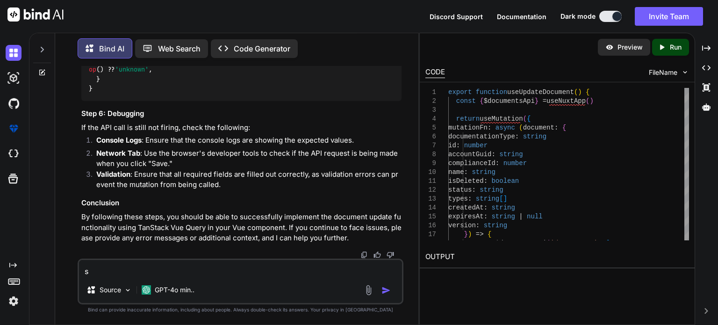
type textarea "x"
type textarea "sor"
type textarea "x"
type textarea "sorr"
type textarea "x"
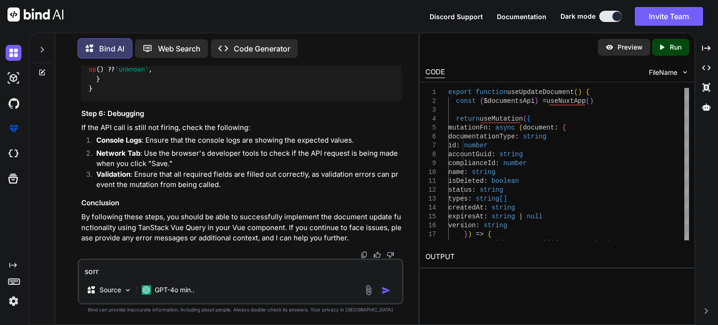
type textarea "sorry"
type textarea "x"
type textarea "sorry"
type textarea "x"
type textarea "sorry i"
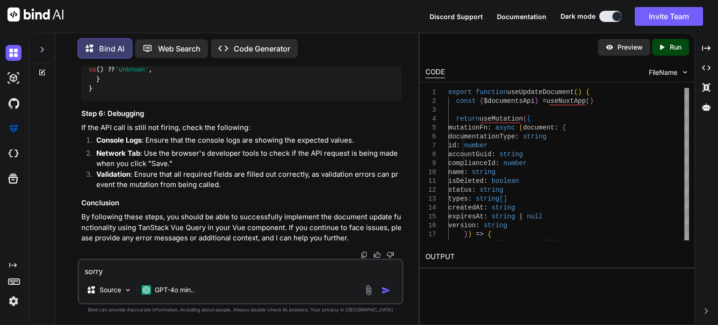
type textarea "x"
type textarea "sorry i"
type textarea "x"
type textarea "sorry i w"
type textarea "x"
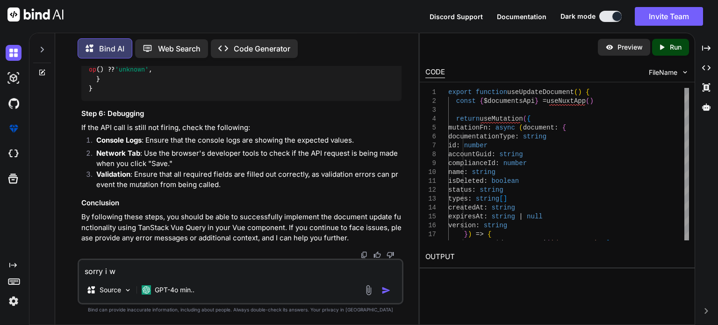
type textarea "sorry i wa"
type textarea "x"
type textarea "sorry i wan"
type textarea "x"
type textarea "sorry i want"
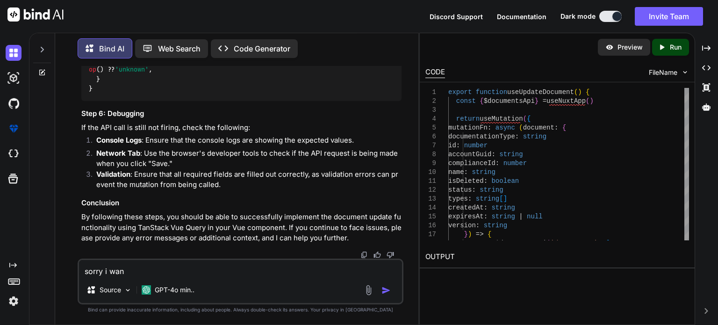
type textarea "x"
type textarea "sorry i want"
type textarea "x"
type textarea "sorry i want t"
type textarea "x"
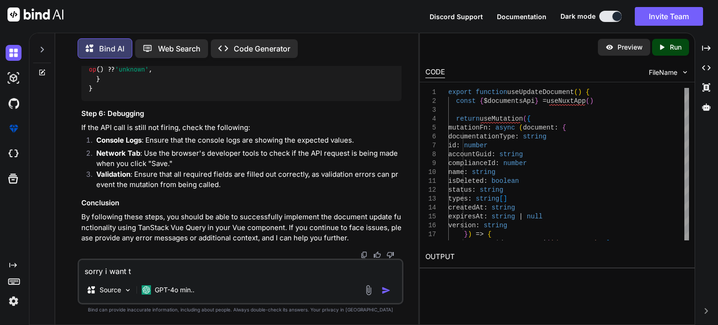
type textarea "sorry i want to"
type textarea "x"
type textarea "sorry i want to"
type textarea "x"
type textarea "sorry i want to d"
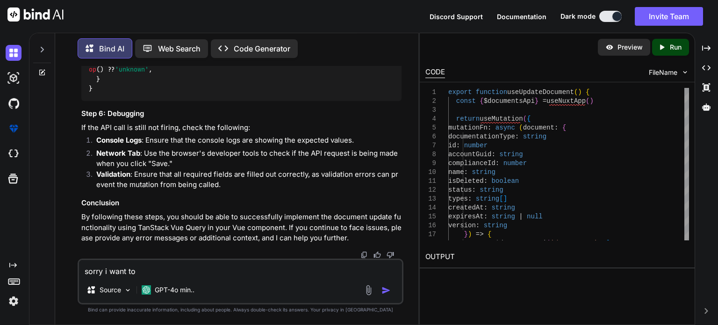
type textarea "x"
type textarea "sorry i want to do"
type textarea "x"
type textarea "sorry i want to do"
type textarea "x"
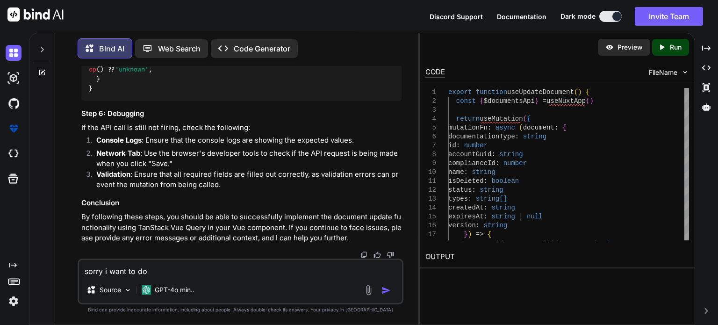
type textarea "sorry i want to do t"
type textarea "x"
type textarea "sorry i want to do th"
type textarea "x"
type textarea "sorry i want to do the"
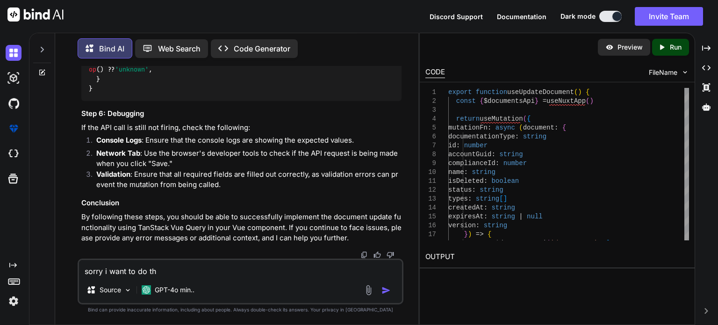
type textarea "x"
type textarea "sorry i want to do the"
type textarea "x"
type textarea "sorry i want to do the d"
type textarea "x"
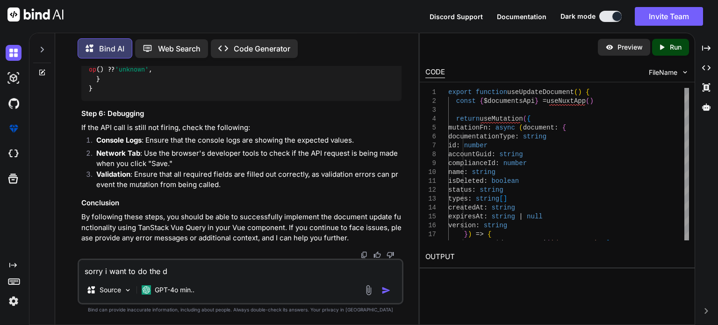
type textarea "sorry i want to do the do"
type textarea "x"
type textarea "sorry i want to do the dow"
type textarea "x"
type textarea "sorry i want to do the down"
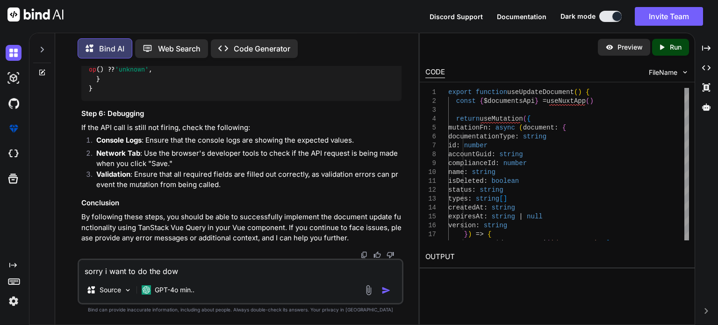
type textarea "x"
type textarea "sorry i want to do the downl"
type textarea "x"
type textarea "sorry i want to do the downlo"
type textarea "x"
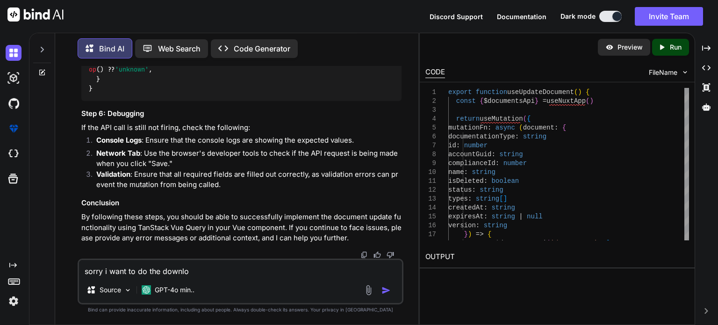
type textarea "sorry i want to do the downloa"
type textarea "x"
type textarea "sorry i want to do the download"
type textarea "x"
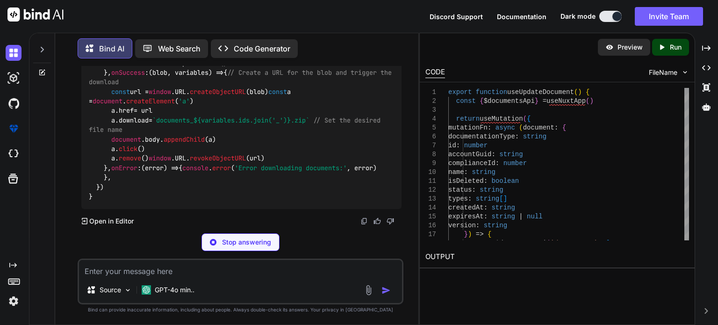
scroll to position [26756, 0]
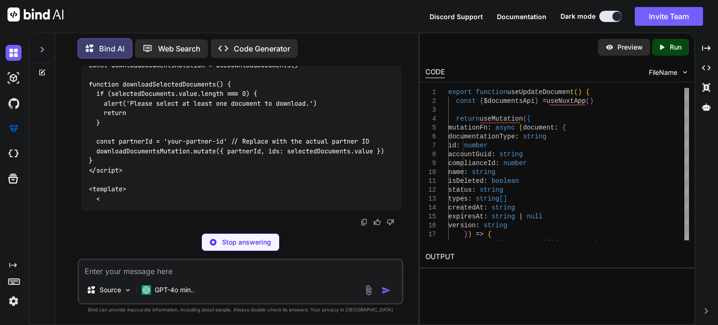
type textarea "x"
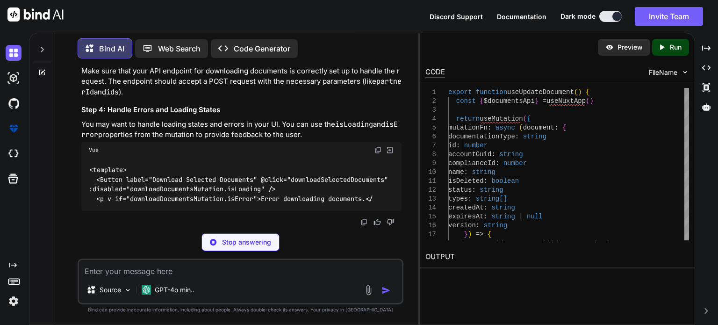
scroll to position [26910, 0]
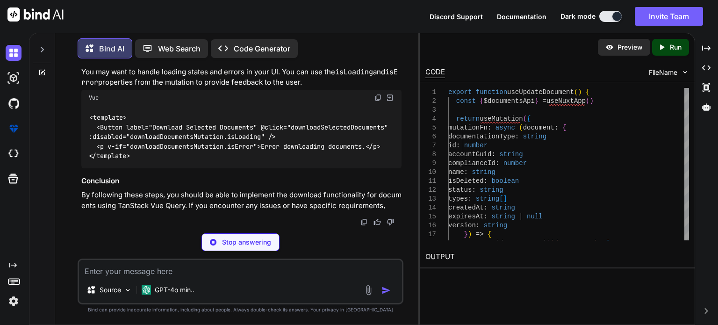
type textarea "x"
type textarea "}, onError: (error) => { console.error('Error downloading documents:', error) }…"
type textarea "x"
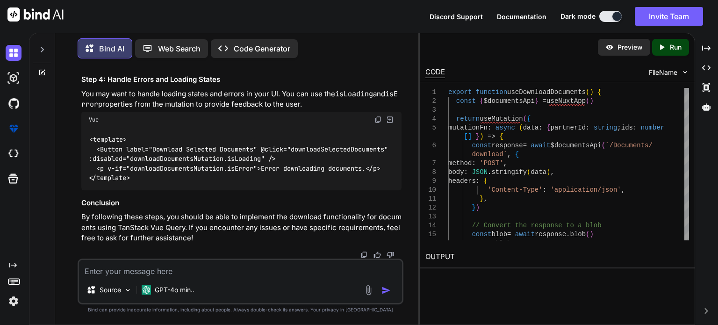
scroll to position [27029, 0]
drag, startPoint x: 88, startPoint y: 101, endPoint x: 125, endPoint y: 147, distance: 59.1
copy code "export function useDownloadDocuments ( ) { const { $documentsApi } = useNuxtApp…"
click at [154, 273] on textarea at bounding box center [240, 268] width 323 height 17
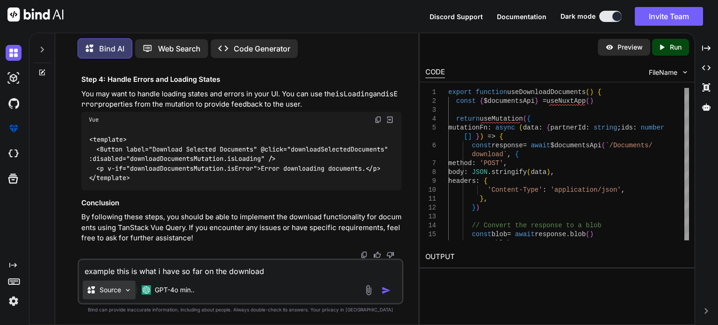
paste textarea "export function useDownloadDocuments() { const { $documentsApi } = useNuxtApp()…"
type textarea "example this is what i have so far on the download export function useDownloadD…"
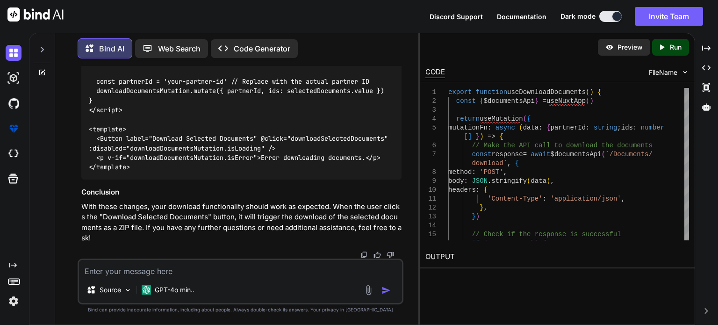
scroll to position [28124, 0]
drag, startPoint x: 89, startPoint y: 217, endPoint x: 120, endPoint y: 152, distance: 71.5
copy code "export function useDownloadDocuments ( ) { const { $documentsApi } = useNuxtApp…"
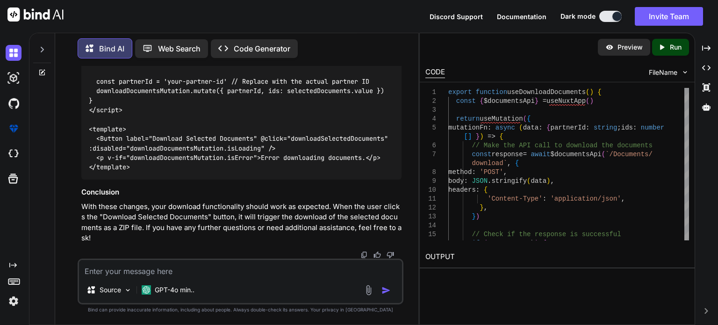
click at [183, 172] on code "<script setup lang="ts"> import { ref } from 'vue' import { useDownloadDocument…" at bounding box center [240, 57] width 303 height 229
copy code "useDownloadDocuments"
drag, startPoint x: 87, startPoint y: 95, endPoint x: 254, endPoint y: 93, distance: 166.8
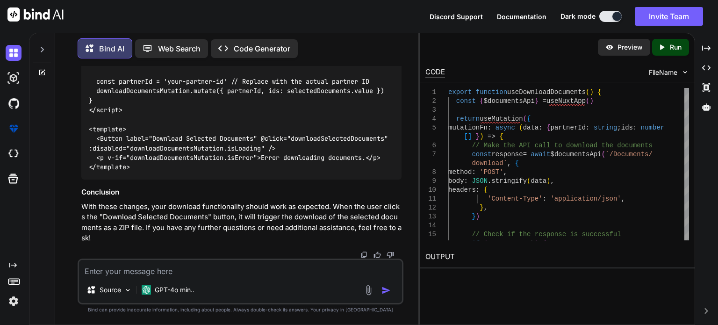
click at [254, 93] on div "<script setup lang="ts"> import { ref } from 'vue' import { useDownloadDocument…" at bounding box center [241, 57] width 320 height 243
copy code "const selectedDocuments = ref<number[]>([])"
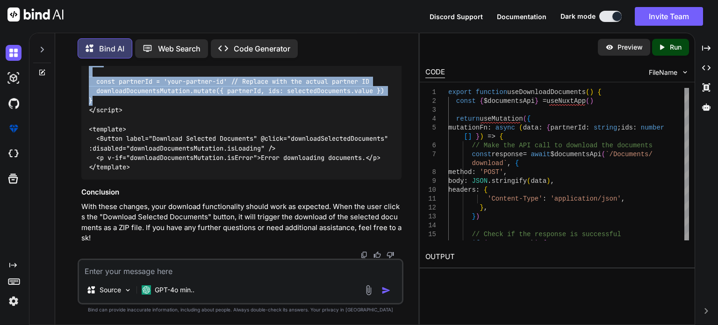
drag, startPoint x: 88, startPoint y: 116, endPoint x: 115, endPoint y: 213, distance: 100.5
click at [115, 179] on div "<script setup lang="ts"> import { ref } from 'vue' import { useDownloadDocument…" at bounding box center [241, 57] width 320 height 243
copy code "const downloadDocumentsMutation = useDownloadDocuments() function downloadSelec…"
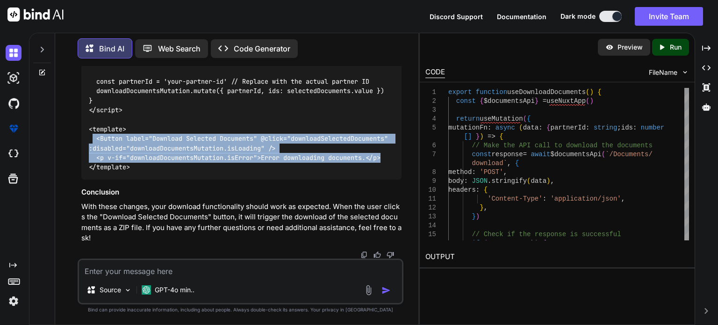
drag, startPoint x: 92, startPoint y: 148, endPoint x: 402, endPoint y: 165, distance: 310.2
click at [402, 165] on div "You Bind AI To update the documents using the provided API endpoint and the str…" at bounding box center [241, 162] width 324 height 192
copy code "<Button label="Download Selected Documents" @click="downloadSelectedDocuments" …"
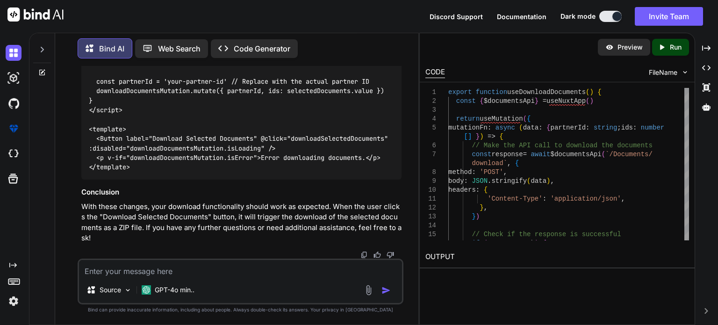
click at [142, 271] on textarea at bounding box center [240, 268] width 323 height 17
paste textarea "PUT /api/v1/Documents/{complianceRequestId}/Approve Approves compliance request…"
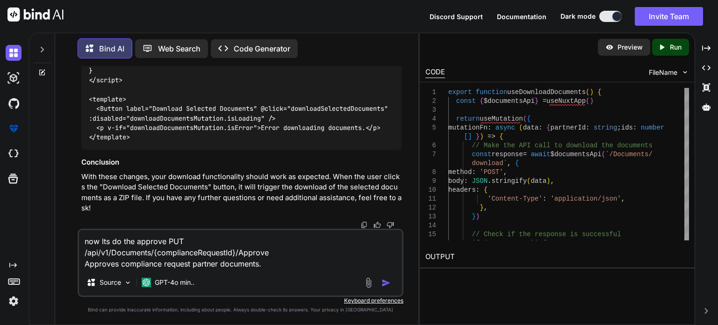
click at [166, 241] on textarea "now lts do the approve PUT /api/v1/Documents/{complianceRequestId}/Approve Appr…" at bounding box center [240, 249] width 323 height 39
click at [278, 265] on textarea "now lts do the approve here is the swagger PUT /api/v1/Documents/{complianceReq…" at bounding box center [240, 249] width 323 height 39
paste textarea "Parameters Cancel Name Description id integer($int32) (query) The unique identi…"
type textarea "now lts do the approve here is the swagger PUT /api/v1/Documents/{complianceReq…"
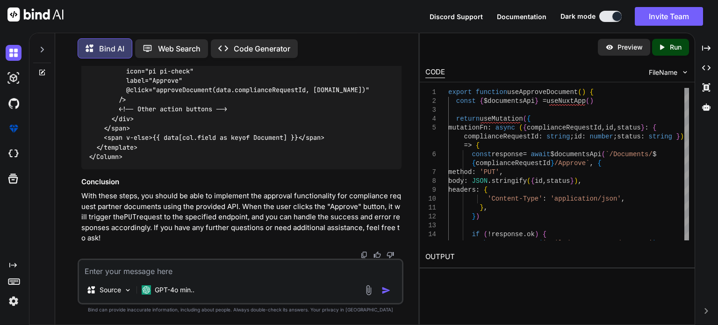
scroll to position [29091, 0]
drag, startPoint x: 90, startPoint y: 134, endPoint x: 104, endPoint y: 143, distance: 17.2
copy code "export function useApproveDocument ( ) { const { $documentsApi } = useNuxtApp (…"
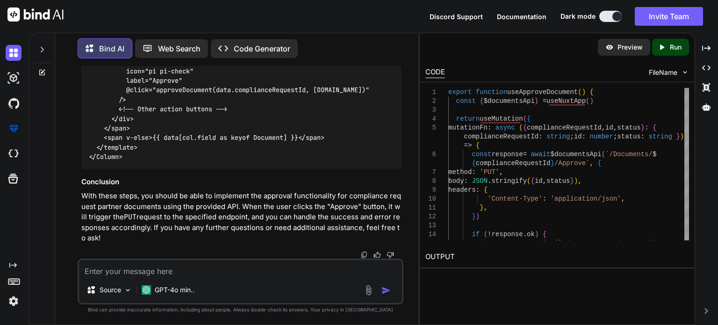
drag, startPoint x: 363, startPoint y: 205, endPoint x: 150, endPoint y: 211, distance: 213.1
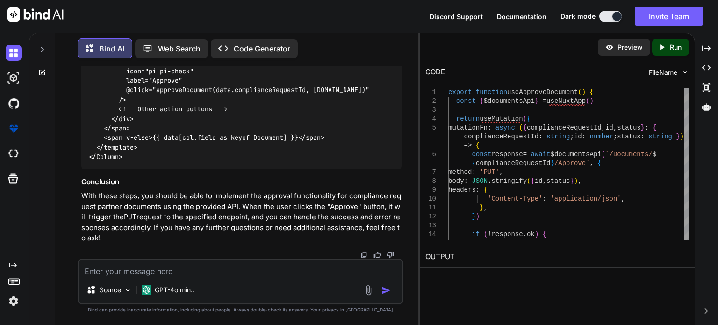
copy code "useApproveDocument"
drag, startPoint x: 367, startPoint y: 110, endPoint x: 85, endPoint y: 112, distance: 281.7
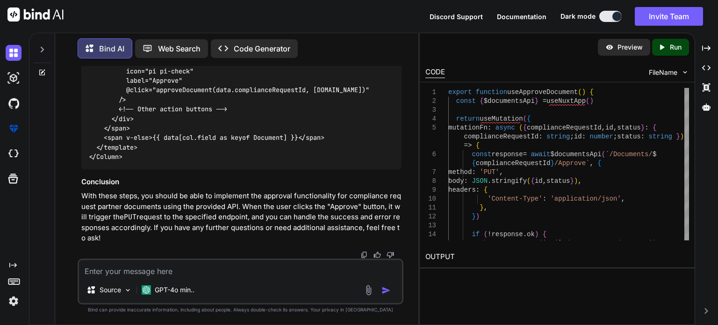
copy code "import { useApproveDocument } from '~/composables/queries/nova-partners'"
drag, startPoint x: 284, startPoint y: 111, endPoint x: 164, endPoint y: 112, distance: 119.6
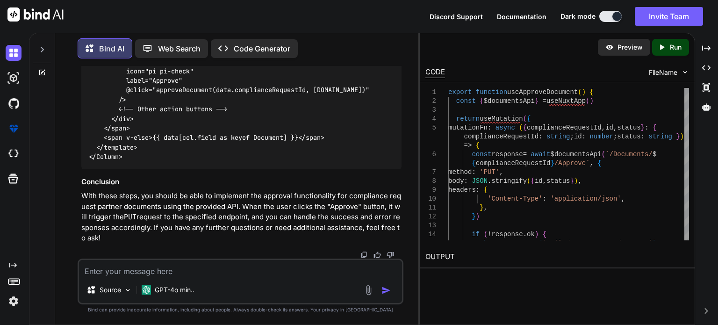
click at [182, 271] on textarea at bounding box center [240, 268] width 323 height 17
click at [259, 272] on textarea "the approve button is here on the edit dialog" at bounding box center [240, 268] width 323 height 17
paste textarea "<script setup lang="ts"> import type { NovaDocumentType } from '~/shared/types/…"
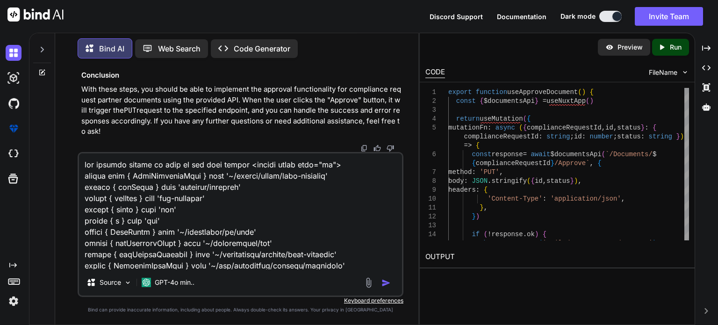
scroll to position [2579, 0]
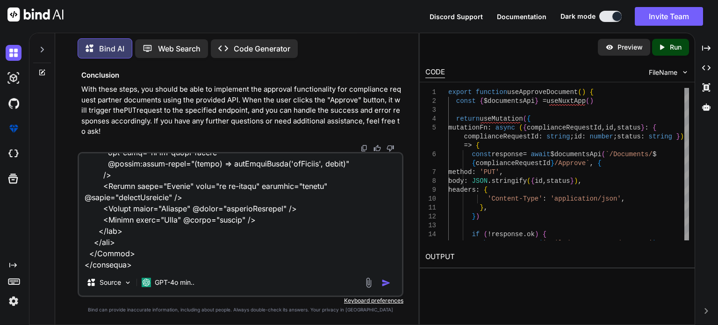
type textarea "the approve button is here on the edit dialog <script setup lang="ts"> import t…"
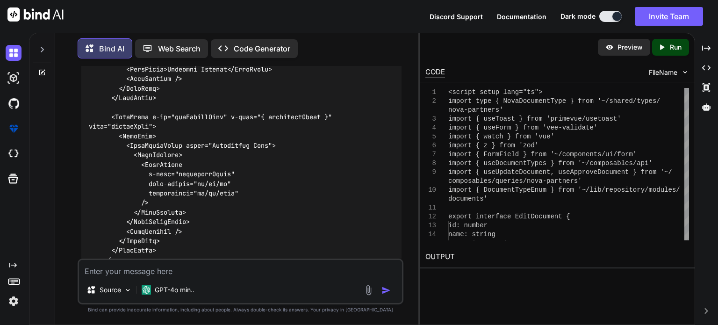
scroll to position [30585, 0]
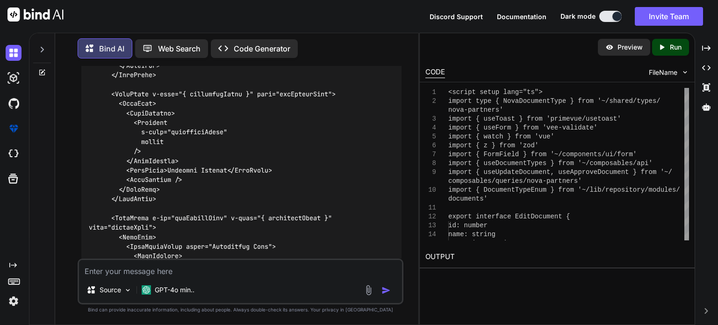
scroll to position [30538, 0]
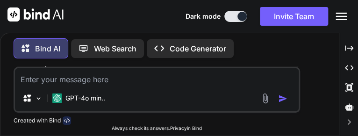
scroll to position [35520, 0]
